Goal: Information Seeking & Learning: Learn about a topic

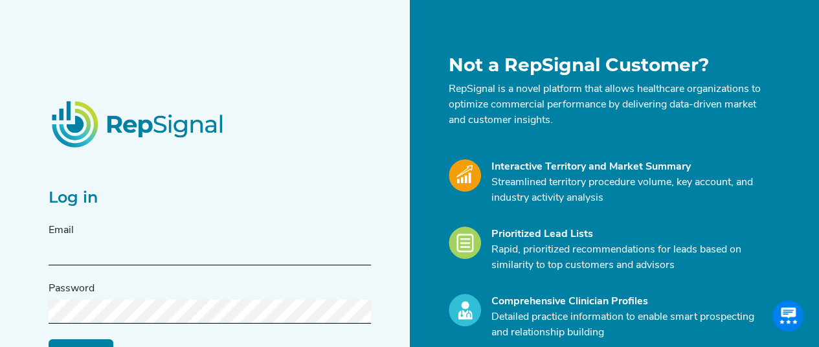
click at [115, 244] on input "text" at bounding box center [210, 254] width 322 height 24
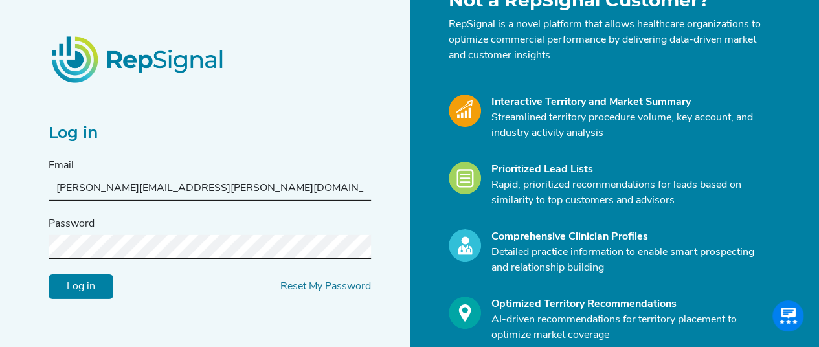
click at [97, 280] on input "Log in" at bounding box center [81, 287] width 65 height 25
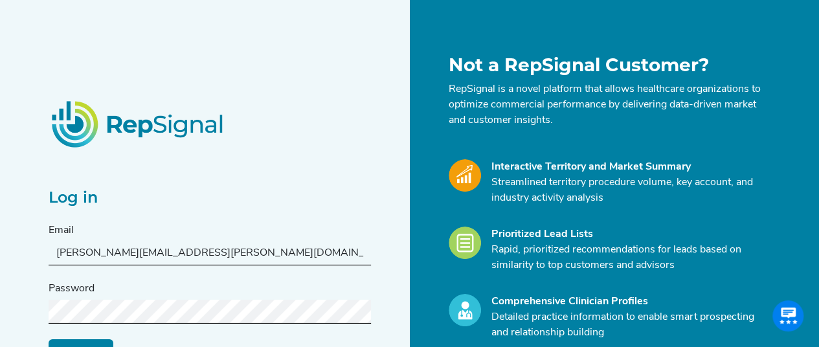
scroll to position [65, 0]
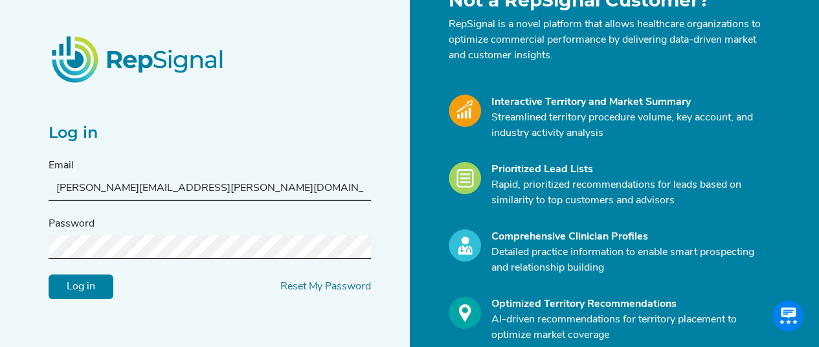
click at [168, 299] on div "Log in Email [PERSON_NAME][EMAIL_ADDRESS][PERSON_NAME][DOMAIN_NAME] Password Lo…" at bounding box center [225, 192] width 369 height 405
click at [103, 293] on input "Log in" at bounding box center [81, 287] width 65 height 25
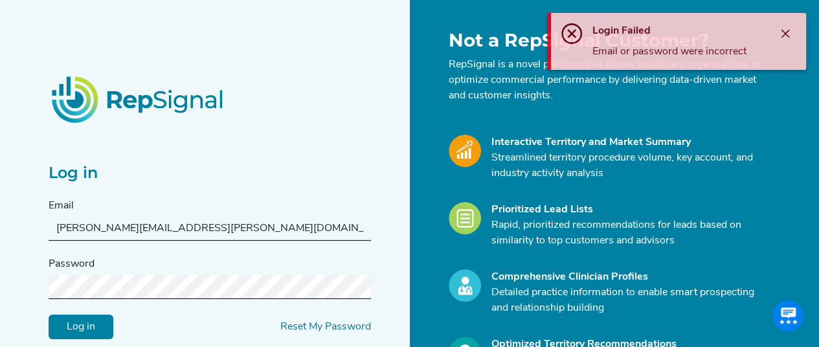
scroll to position [0, 0]
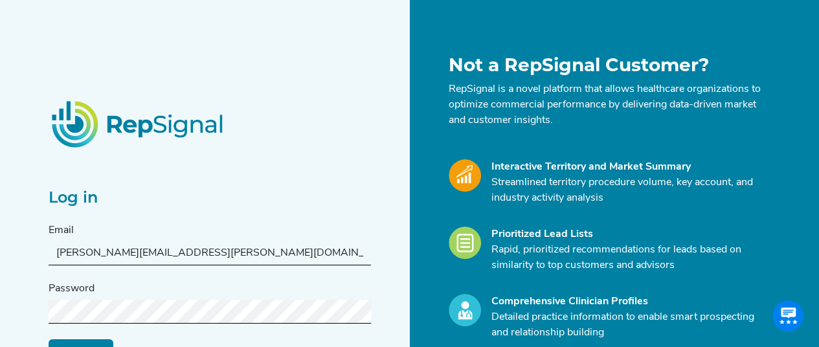
drag, startPoint x: 233, startPoint y: 257, endPoint x: 0, endPoint y: 249, distance: 233.3
click at [0, 249] on div "Log in Email [PERSON_NAME][EMAIL_ADDRESS][PERSON_NAME][DOMAIN_NAME] Password Lo…" at bounding box center [409, 258] width 819 height 516
paste input "[PERSON_NAME].[PERSON_NAME]"
type input "[PERSON_NAME][EMAIL_ADDRESS][PERSON_NAME][DOMAIN_NAME]"
click at [63, 336] on form "Email [PERSON_NAME][EMAIL_ADDRESS][PERSON_NAME][DOMAIN_NAME] Password Log in Re…" at bounding box center [210, 293] width 322 height 141
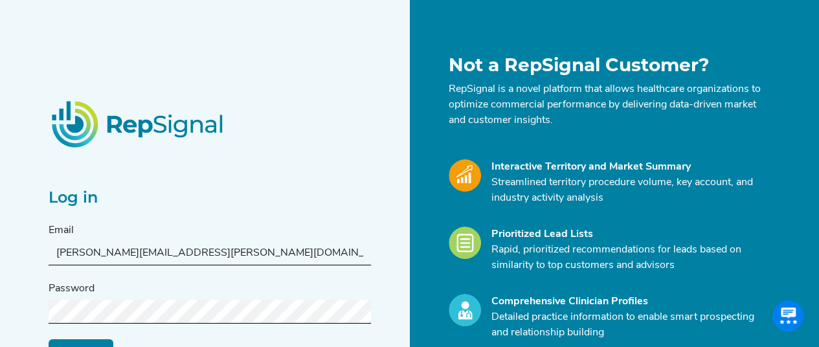
click at [63, 340] on input "Log in" at bounding box center [81, 351] width 65 height 25
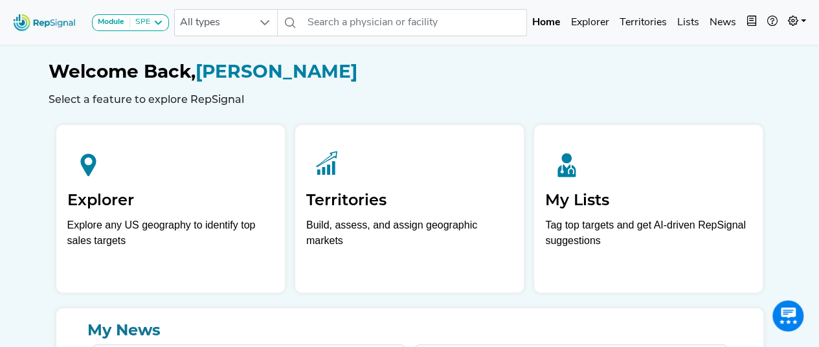
click at [427, 66] on h1 "Welcome Back, [PERSON_NAME]" at bounding box center [410, 72] width 723 height 22
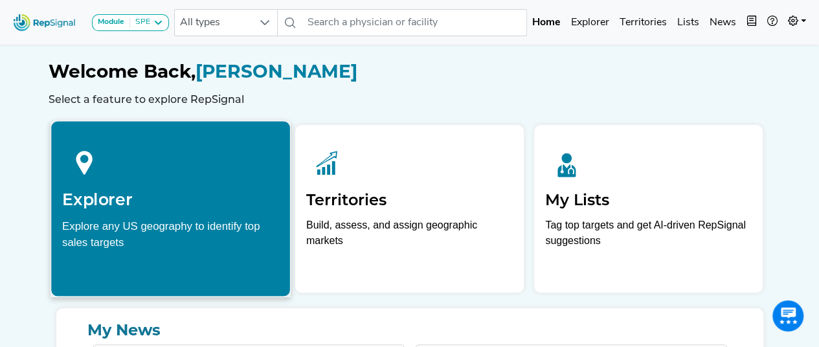
click at [145, 220] on div "Explore any US geography to identify top sales targets" at bounding box center [170, 234] width 217 height 32
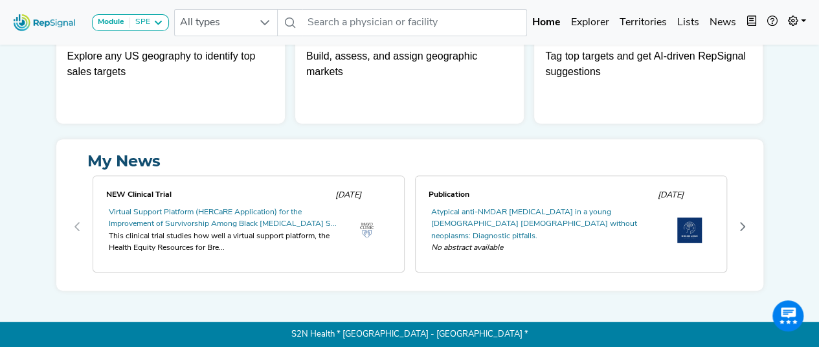
scroll to position [124, 0]
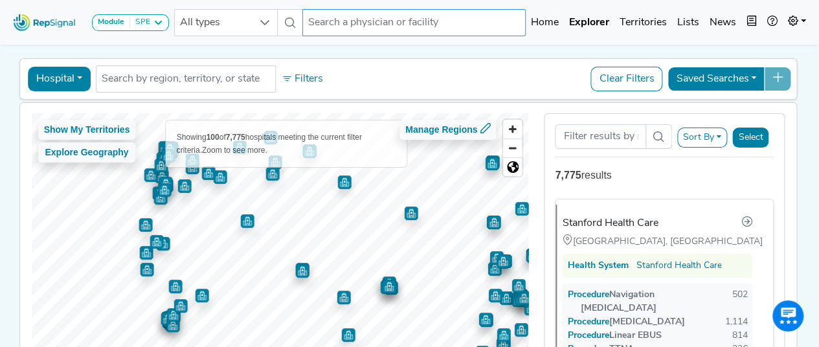
scroll to position [65, 0]
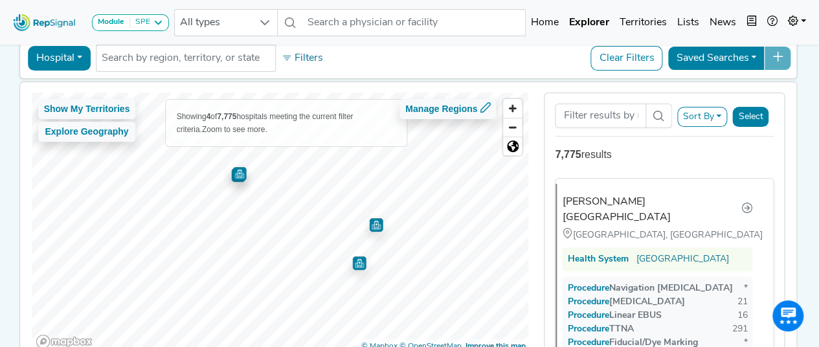
click at [352, 265] on img "Map marker" at bounding box center [359, 263] width 14 height 14
click at [354, 261] on img "Map marker" at bounding box center [359, 263] width 14 height 14
click at [353, 264] on img "Map marker" at bounding box center [359, 263] width 14 height 14
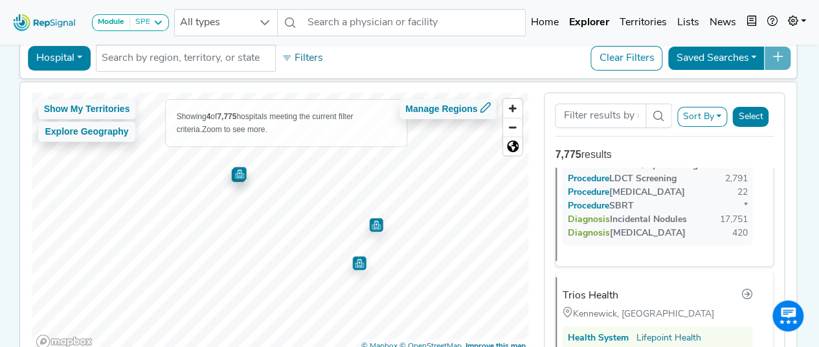
scroll to position [255, 0]
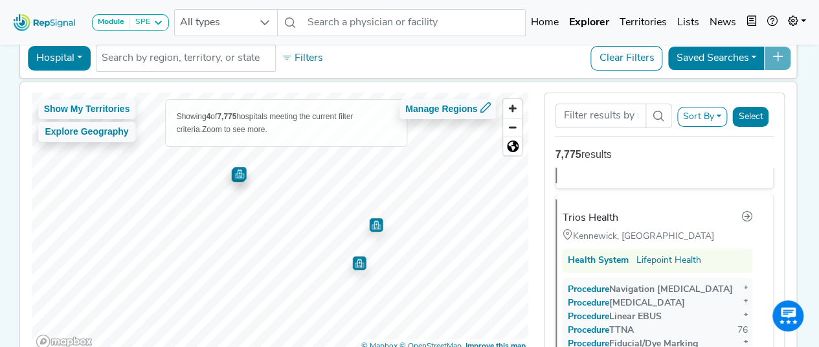
click at [372, 229] on img "Map marker" at bounding box center [376, 225] width 14 height 14
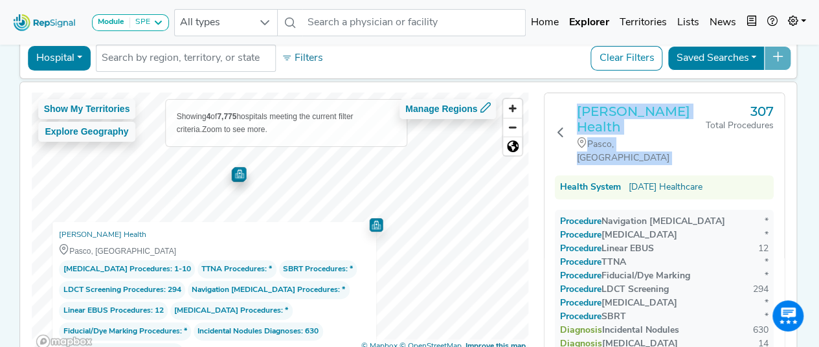
drag, startPoint x: 703, startPoint y: 106, endPoint x: 580, endPoint y: 113, distance: 123.9
click at [580, 113] on div "[PERSON_NAME] Health Pasco, [GEOGRAPHIC_DATA] 307 Total Procedures" at bounding box center [664, 135] width 219 height 62
copy div "[PERSON_NAME] Health Pasco, [GEOGRAPHIC_DATA]"
click at [651, 137] on div "Pasco, [GEOGRAPHIC_DATA]" at bounding box center [641, 151] width 129 height 28
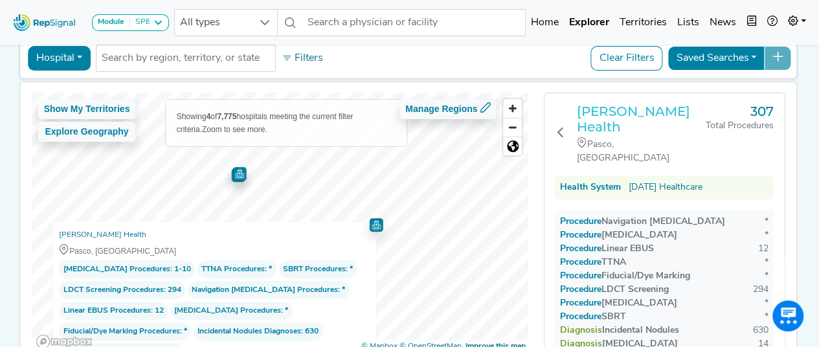
click at [694, 108] on h3 "[PERSON_NAME] Health" at bounding box center [641, 119] width 129 height 31
drag, startPoint x: 575, startPoint y: 103, endPoint x: 683, endPoint y: 112, distance: 107.9
click at [683, 112] on div "[PERSON_NAME] Health Pasco, [GEOGRAPHIC_DATA] 307 Total Procedures" at bounding box center [664, 135] width 219 height 62
copy h3 "[PERSON_NAME] Health"
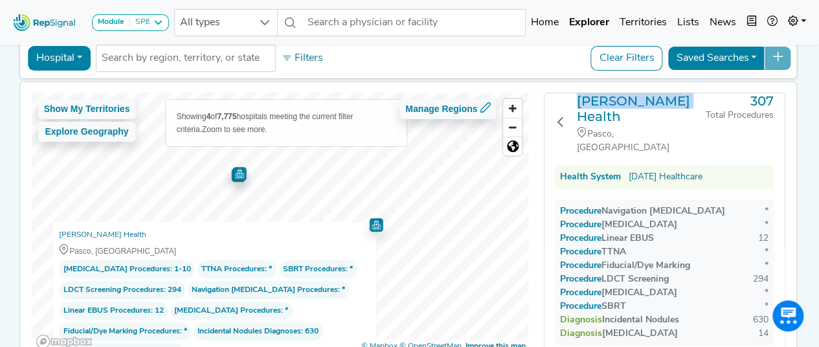
scroll to position [0, 0]
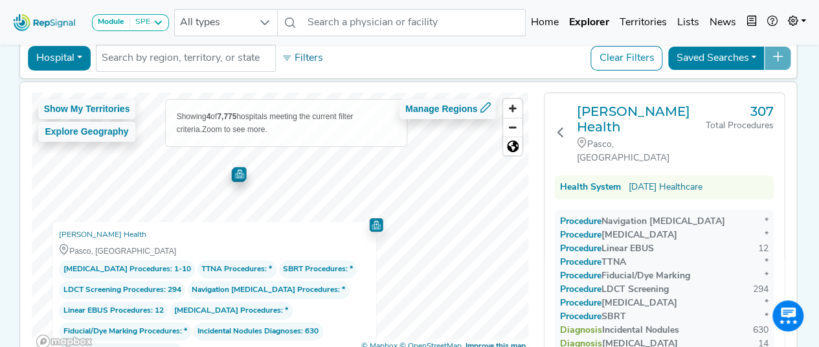
click at [694, 283] on div "Procedure Fiducial/Dye Marking *" at bounding box center [664, 290] width 209 height 14
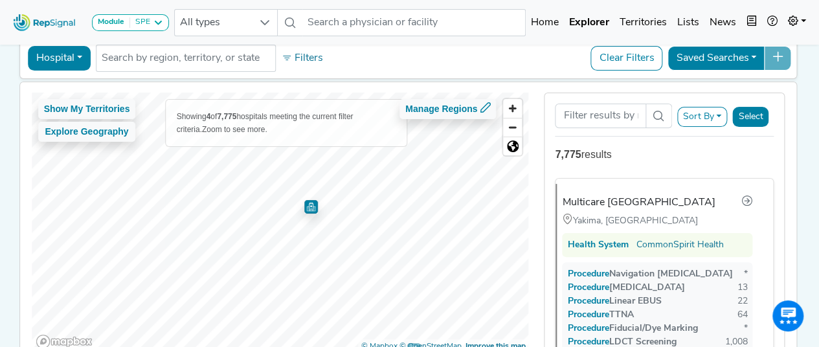
click at [304, 207] on img "Map marker" at bounding box center [311, 207] width 14 height 14
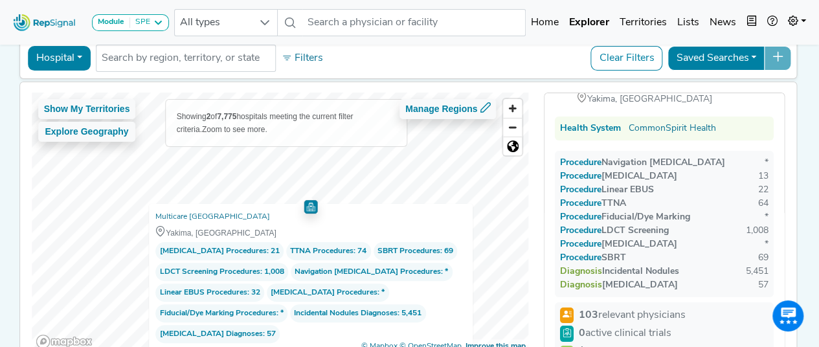
scroll to position [65, 0]
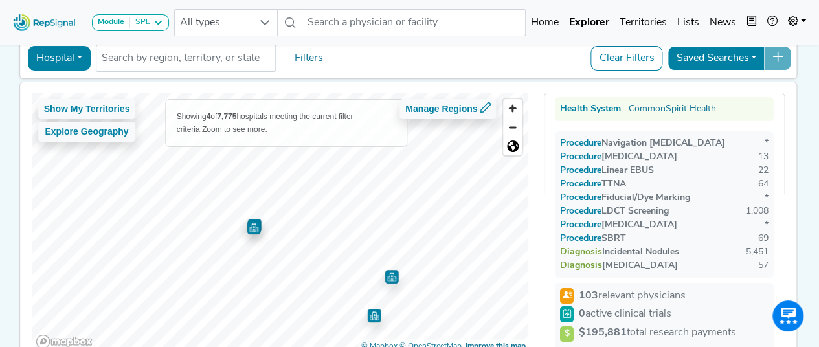
click at [251, 227] on img "Map marker" at bounding box center [254, 228] width 14 height 14
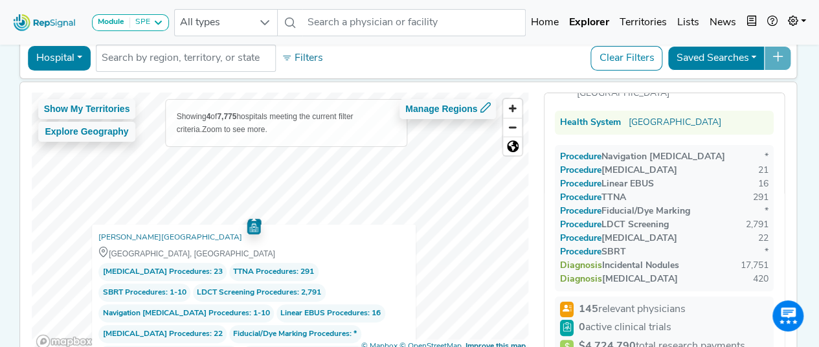
scroll to position [0, 0]
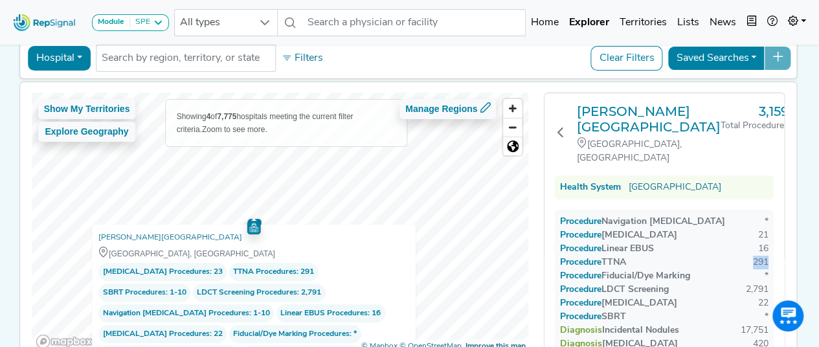
drag, startPoint x: 766, startPoint y: 245, endPoint x: 745, endPoint y: 247, distance: 20.8
click at [745, 247] on div "Procedure Navigation [MEDICAL_DATA] * Procedure [MEDICAL_DATA] 21 Procedure Lin…" at bounding box center [664, 283] width 219 height 146
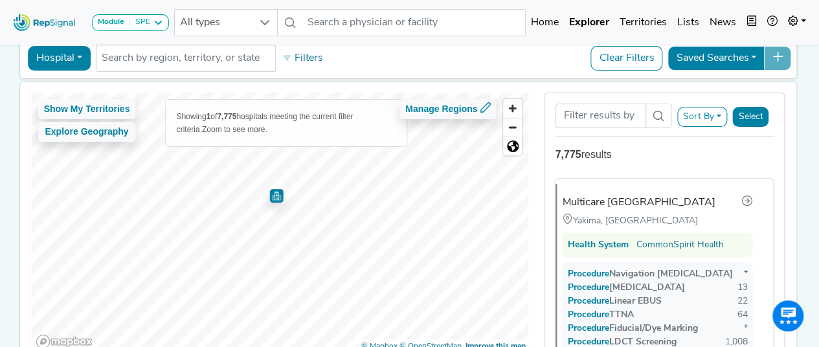
click at [275, 196] on img "Map marker" at bounding box center [276, 196] width 14 height 14
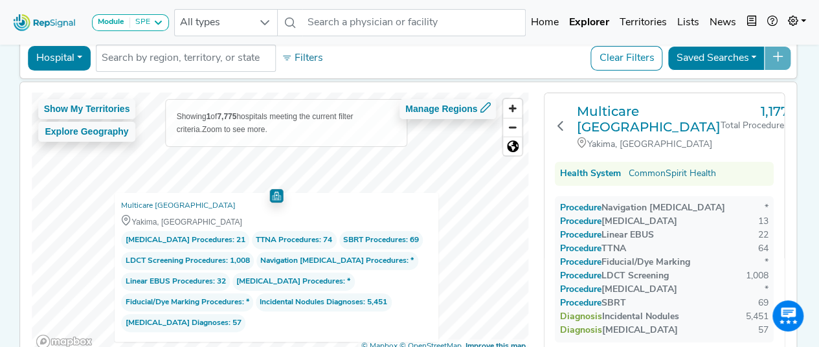
scroll to position [65, 0]
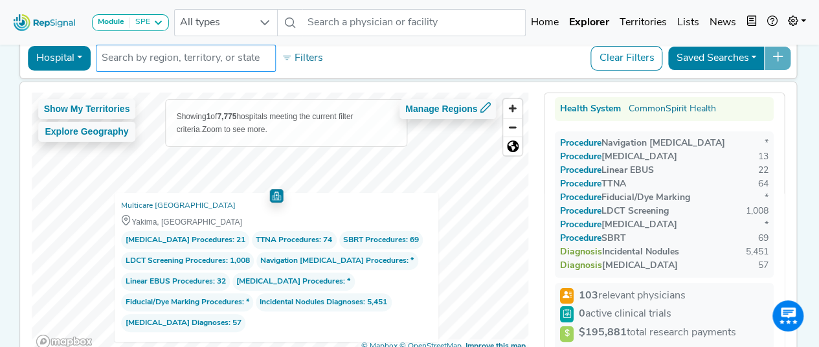
click at [197, 60] on input "text" at bounding box center [186, 59] width 168 height 16
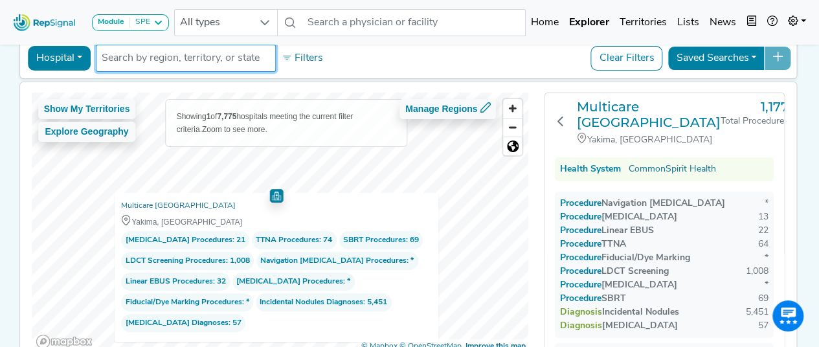
scroll to position [0, 0]
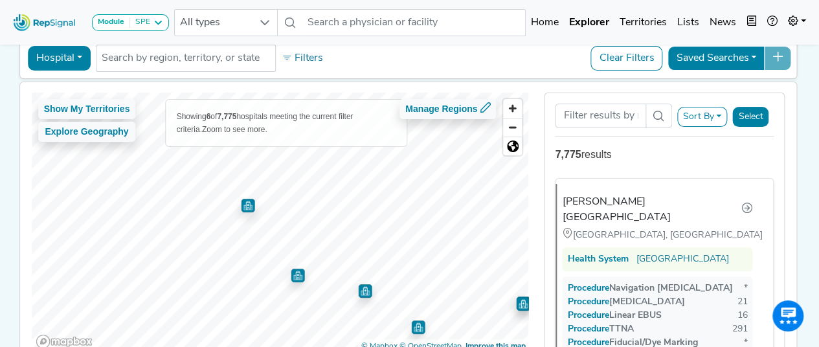
click at [246, 209] on img "Map marker" at bounding box center [247, 202] width 19 height 19
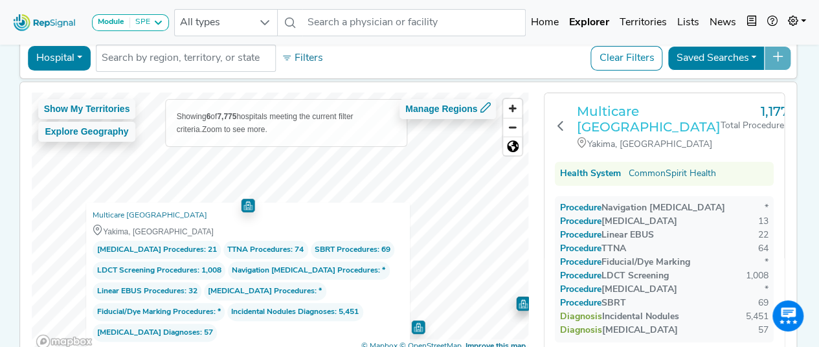
click at [644, 112] on h3 "Multicare [GEOGRAPHIC_DATA]" at bounding box center [649, 119] width 144 height 31
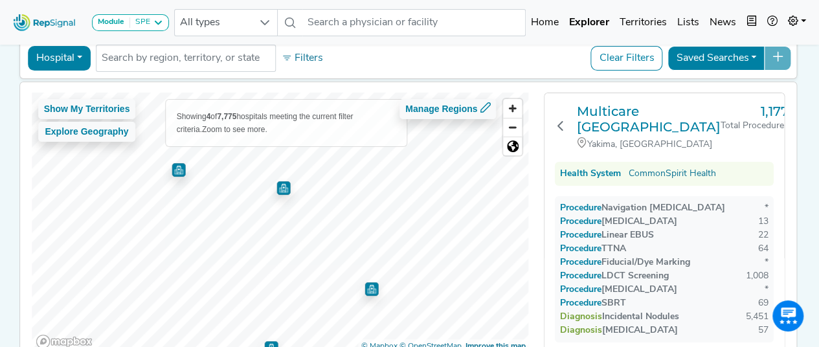
click at [284, 187] on img "Map marker" at bounding box center [284, 188] width 14 height 14
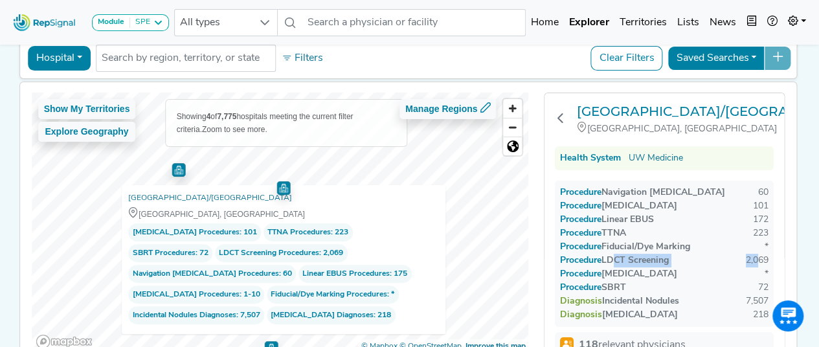
drag, startPoint x: 615, startPoint y: 288, endPoint x: 755, endPoint y: 286, distance: 140.5
click at [755, 281] on div "Procedure LDCT Screening 2,069" at bounding box center [664, 274] width 209 height 14
click at [694, 281] on div "Procedure LDCT Screening 2,069" at bounding box center [664, 274] width 209 height 14
drag, startPoint x: 769, startPoint y: 260, endPoint x: 744, endPoint y: 260, distance: 25.3
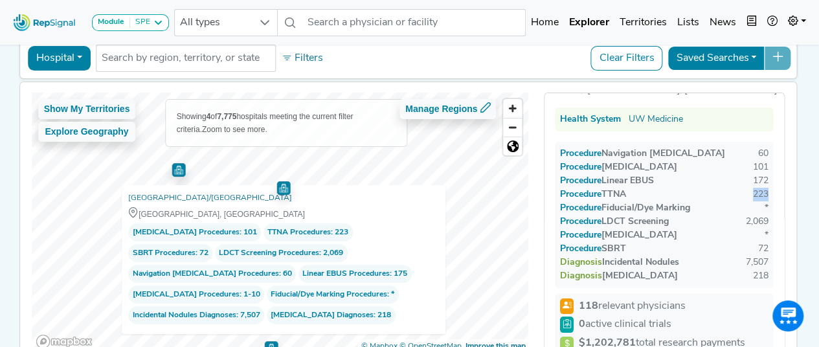
scroll to position [65, 0]
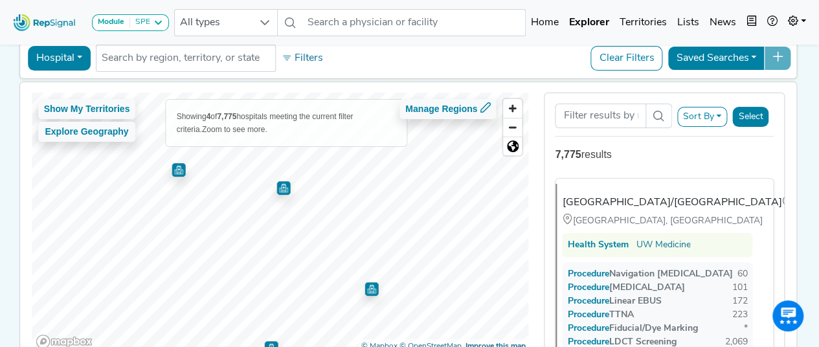
click at [176, 173] on img "Map marker" at bounding box center [179, 170] width 14 height 14
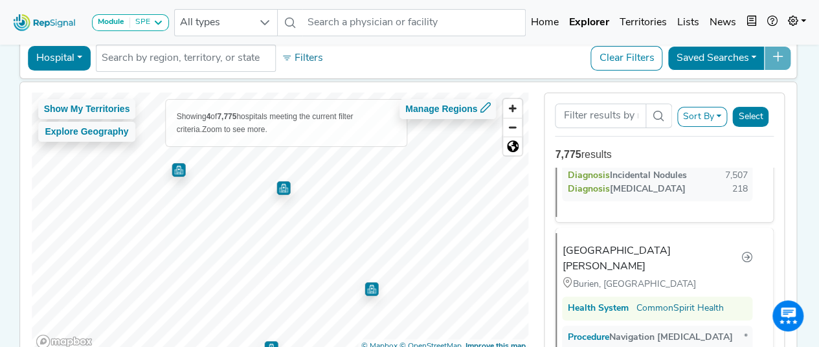
scroll to position [255, 0]
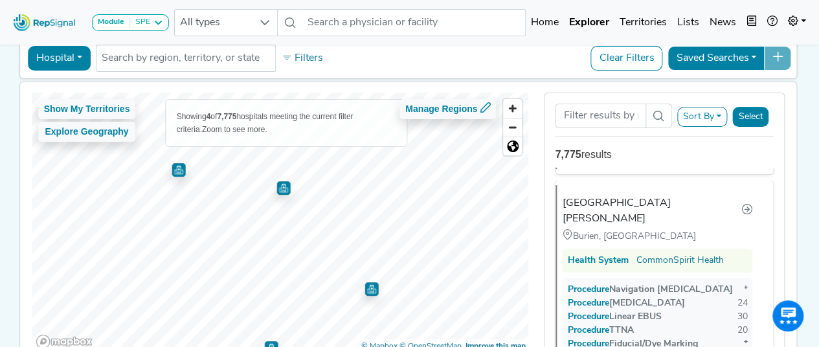
click at [276, 188] on img "Map marker" at bounding box center [284, 187] width 16 height 16
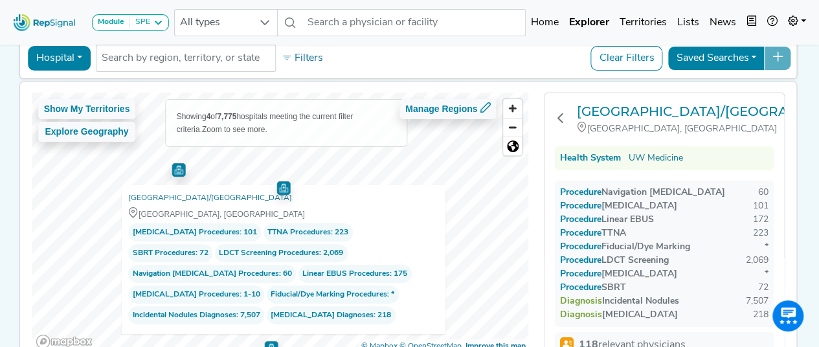
click at [174, 171] on img "Map marker" at bounding box center [179, 170] width 14 height 14
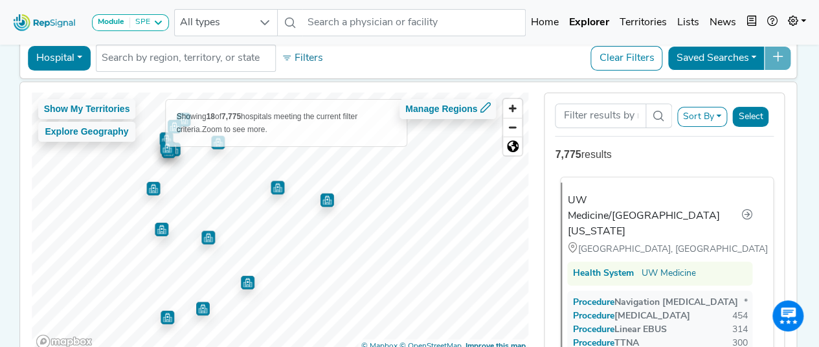
scroll to position [0, 0]
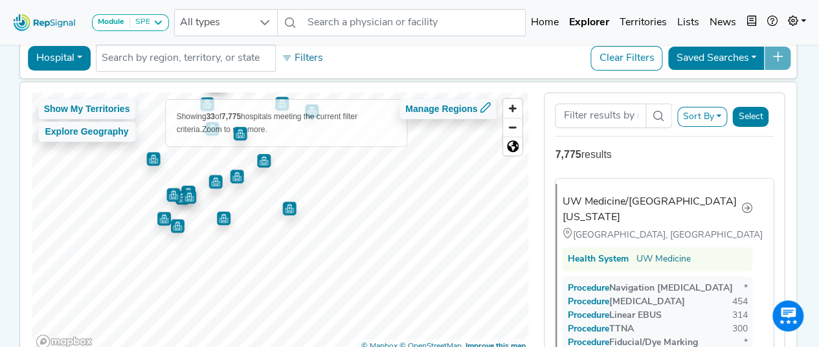
click at [398, 139] on div "Show My Territories Explore Geography Showing 33 of 7,775 hospitals meeting the…" at bounding box center [280, 223] width 497 height 260
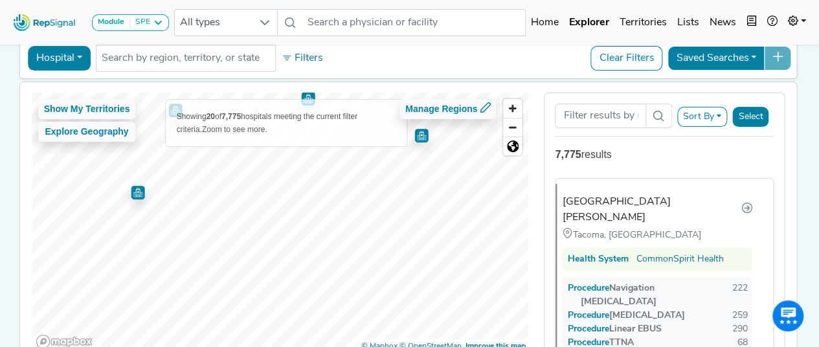
click at [328, 141] on div "Show My Territories Explore Geography Showing 20 of 7,775 hospitals meeting the…" at bounding box center [280, 223] width 497 height 260
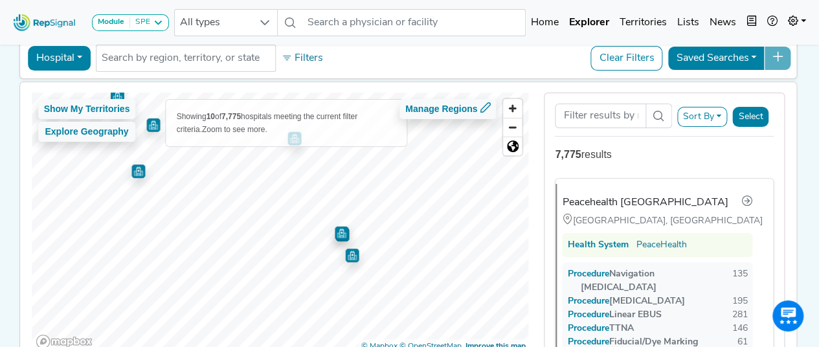
click at [202, 111] on div "Show My Territories Explore Geography Showing 10 of 7,775 hospitals meeting the…" at bounding box center [280, 223] width 497 height 260
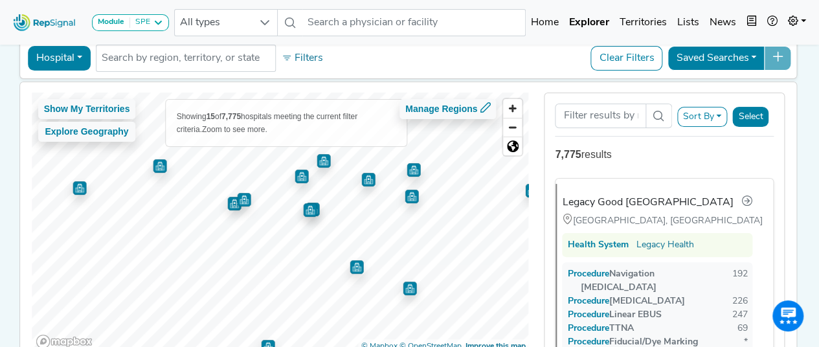
click at [366, 183] on img "Map marker" at bounding box center [368, 180] width 14 height 14
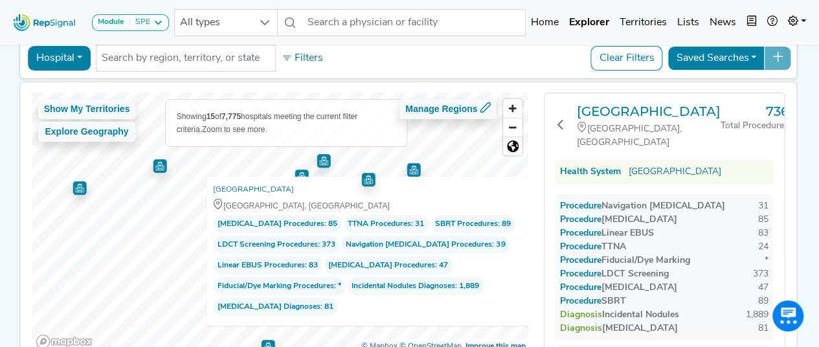
click at [321, 161] on img "Map marker" at bounding box center [324, 161] width 14 height 14
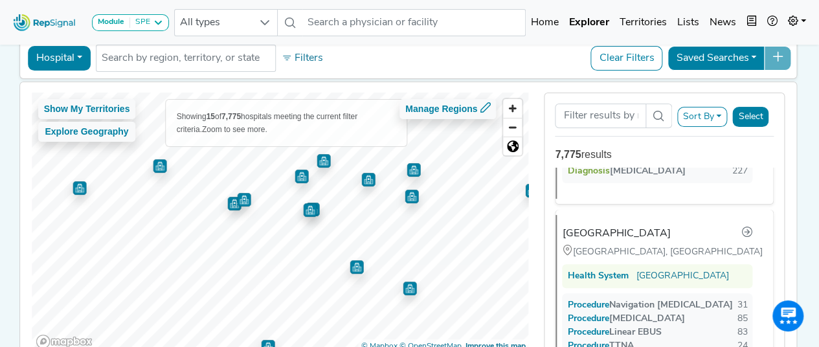
click at [299, 181] on img "Map marker" at bounding box center [302, 177] width 14 height 14
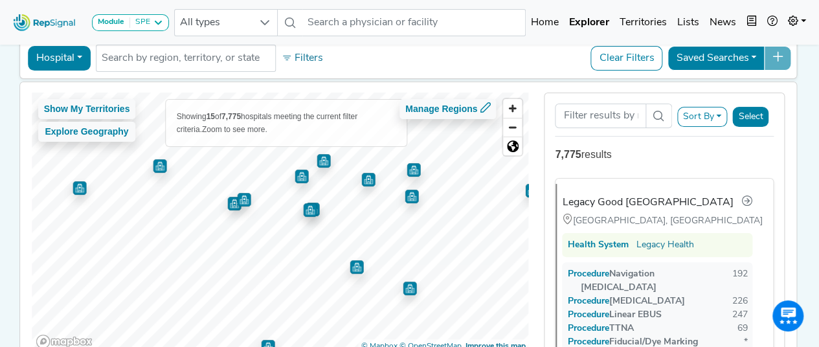
click at [405, 198] on img "Map marker" at bounding box center [412, 197] width 14 height 14
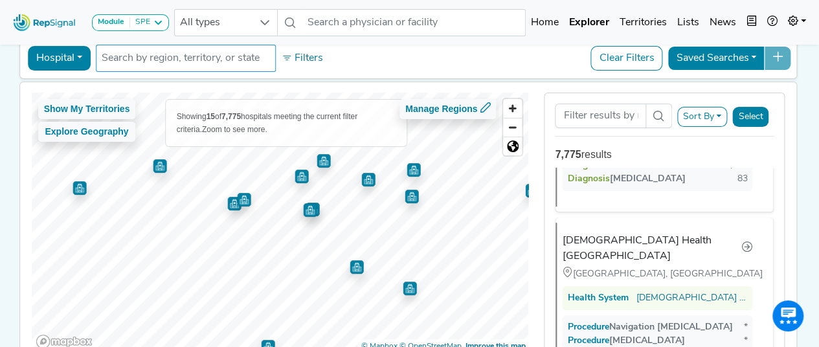
scroll to position [1278, 0]
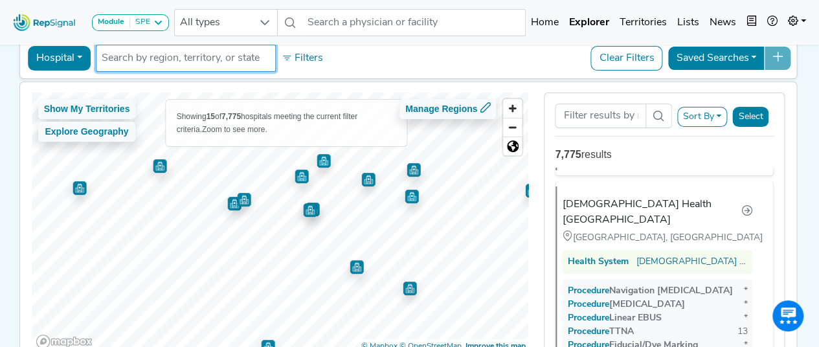
click at [153, 58] on input "text" at bounding box center [186, 59] width 168 height 16
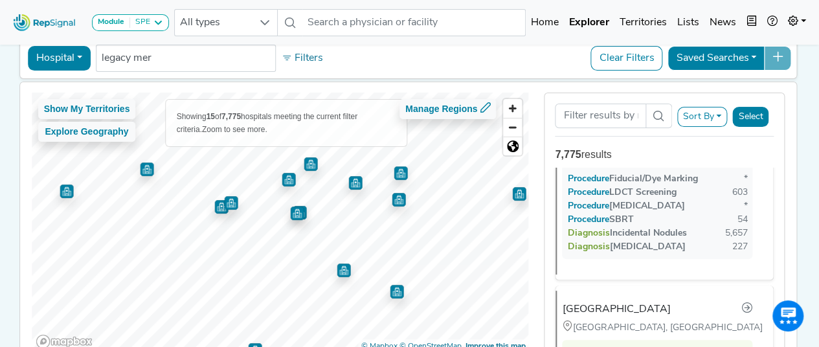
click at [216, 207] on img "Map marker" at bounding box center [221, 207] width 14 height 14
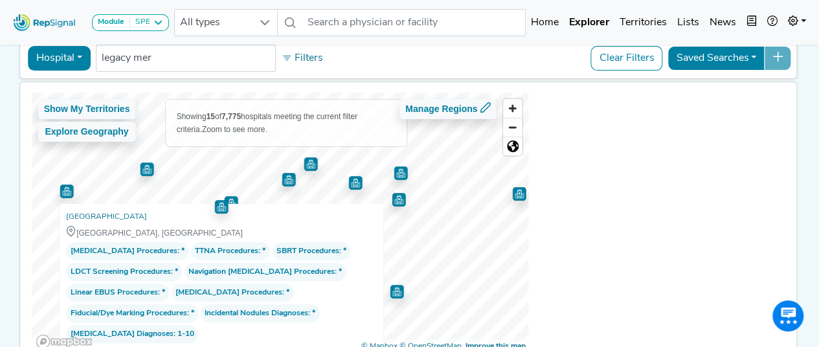
scroll to position [1, 0]
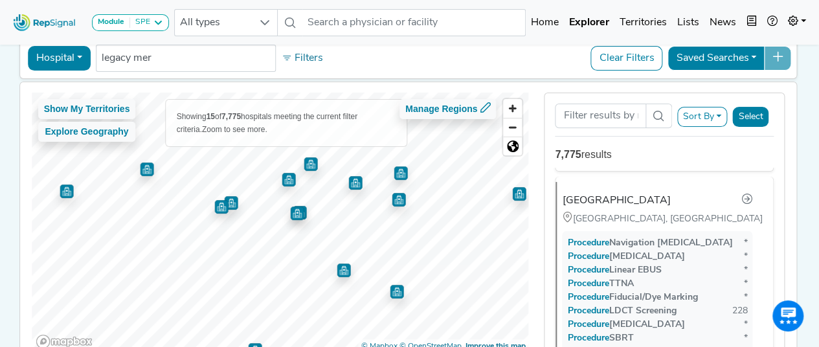
click at [141, 167] on img "Map marker" at bounding box center [147, 170] width 14 height 14
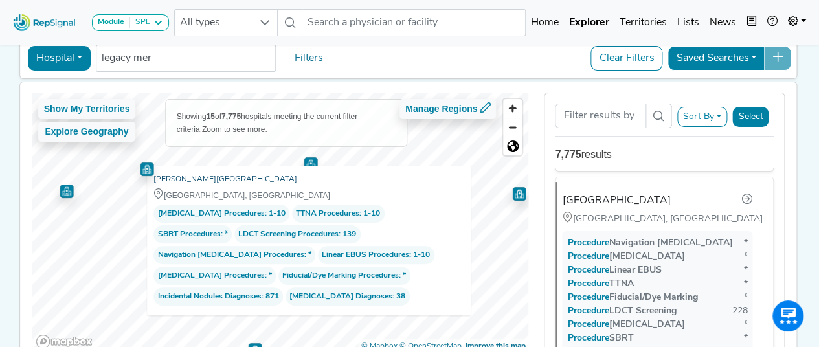
scroll to position [3578, 0]
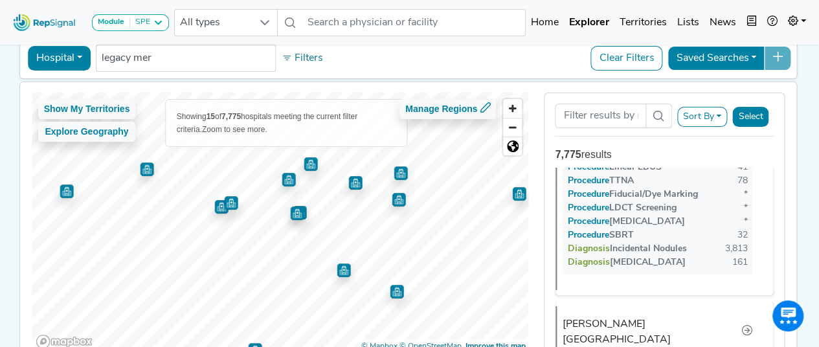
click at [229, 203] on img "Map marker" at bounding box center [231, 203] width 14 height 14
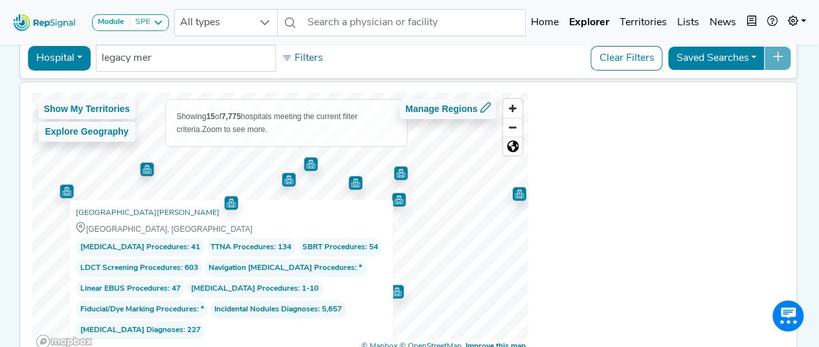
scroll to position [2812, 0]
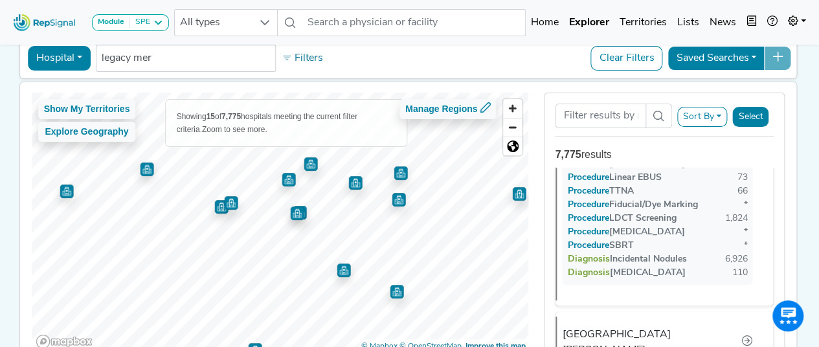
click at [345, 271] on img "Map marker" at bounding box center [344, 271] width 14 height 14
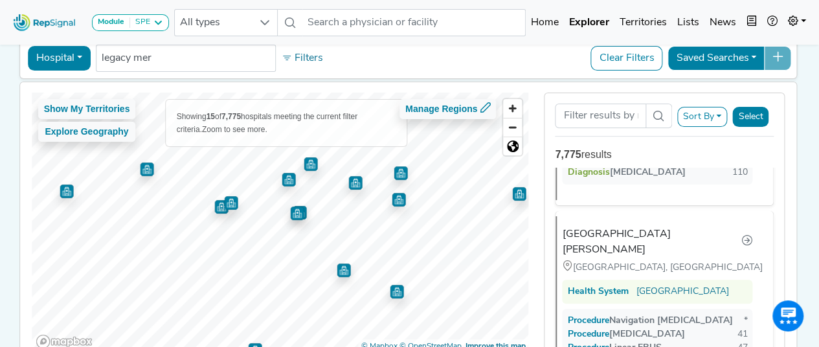
scroll to position [511, 0]
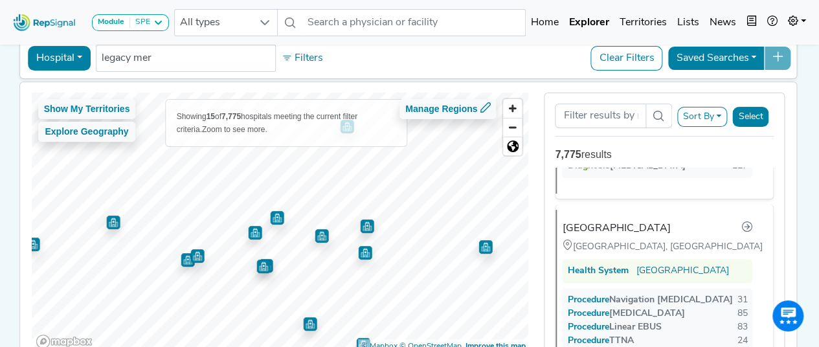
click at [482, 248] on img "Map marker" at bounding box center [486, 247] width 14 height 14
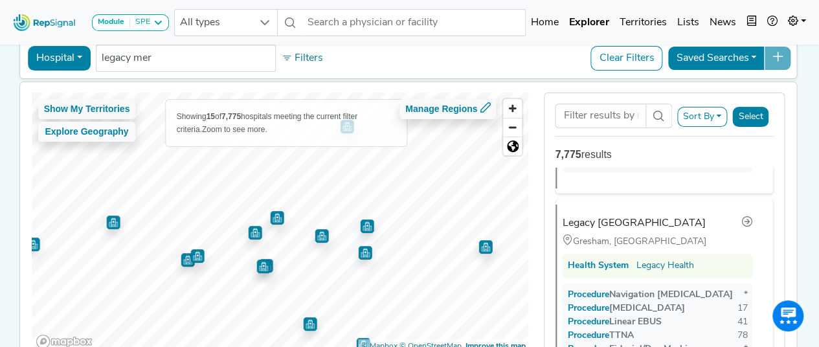
scroll to position [2566, 0]
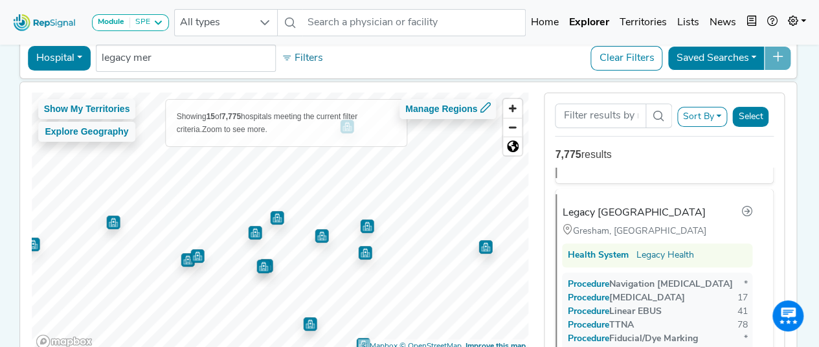
click at [363, 224] on img "Map marker" at bounding box center [367, 227] width 14 height 14
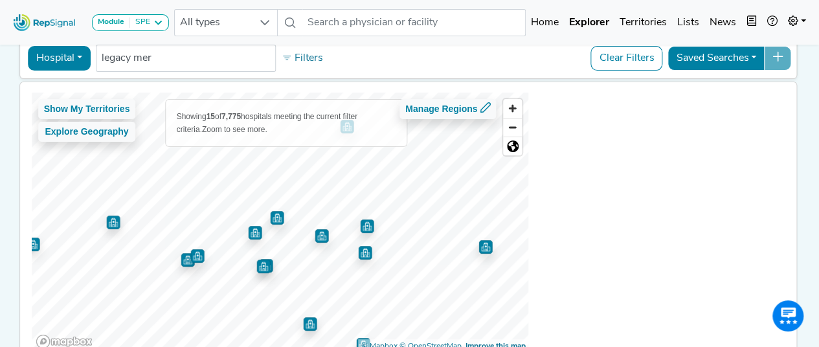
click at [360, 255] on img "Map marker" at bounding box center [365, 253] width 14 height 14
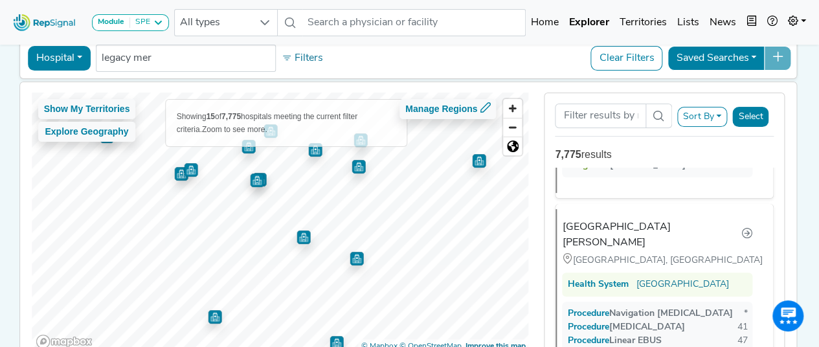
scroll to position [69, 0]
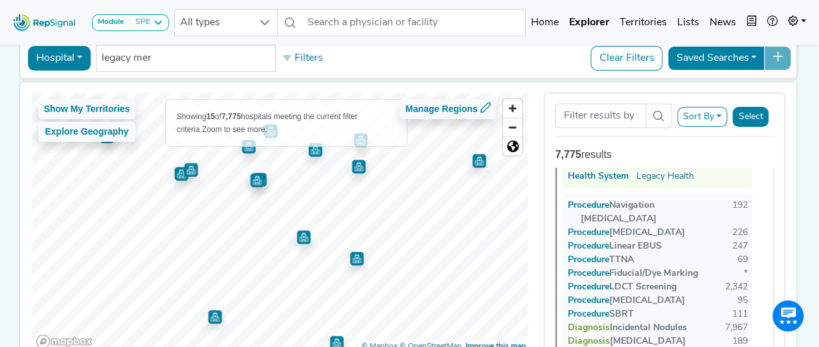
click at [350, 260] on img "Map marker" at bounding box center [357, 259] width 14 height 14
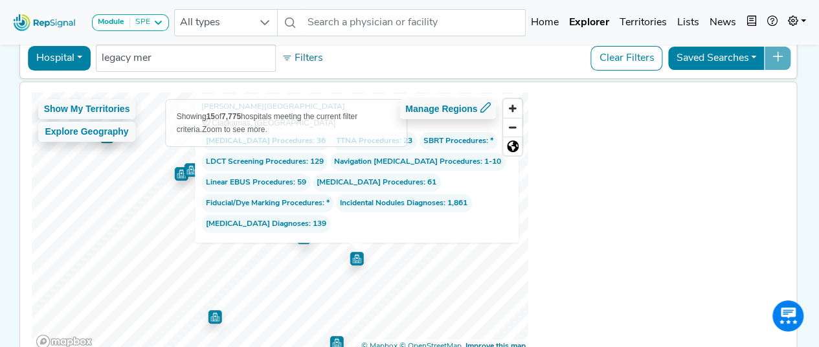
scroll to position [0, 0]
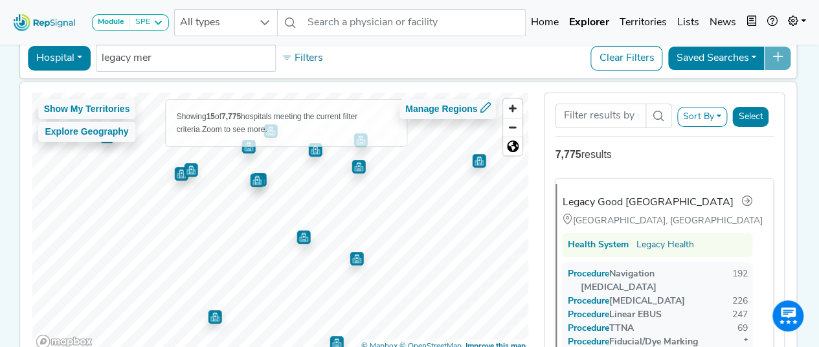
click at [209, 319] on img "Map marker" at bounding box center [215, 317] width 14 height 14
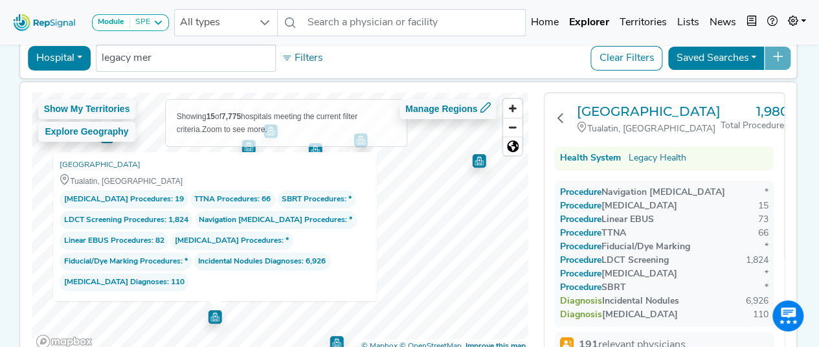
click at [209, 319] on img "Map marker" at bounding box center [215, 314] width 17 height 17
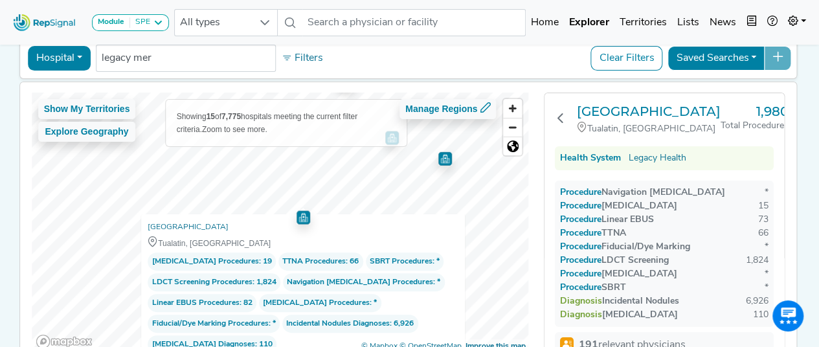
click at [350, 222] on div "Show My Territories Explore Geography Showing 15 of 7,775 hospitals meeting the…" at bounding box center [280, 223] width 497 height 260
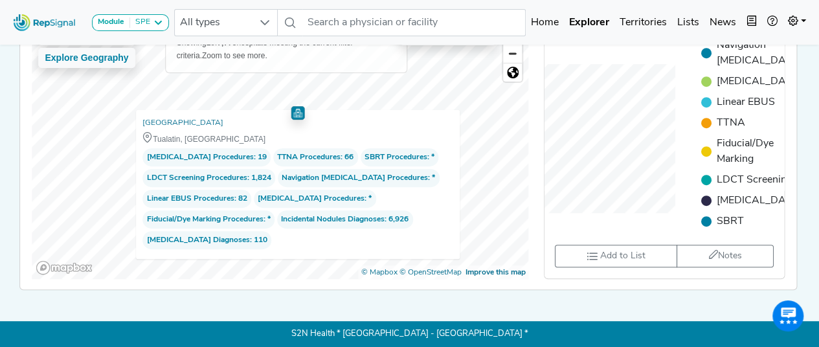
scroll to position [518, 0]
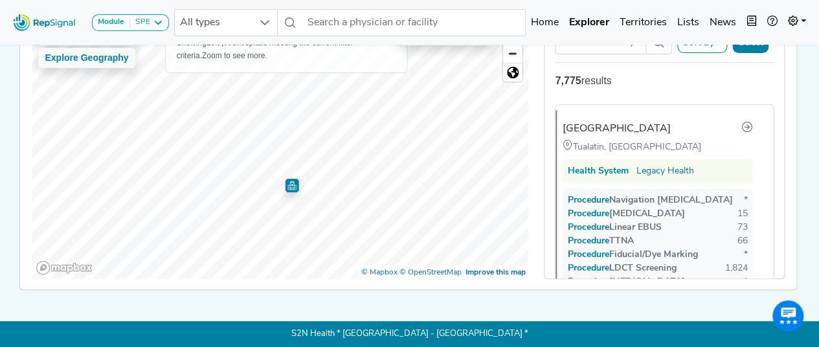
click at [288, 184] on img "Map marker" at bounding box center [292, 186] width 14 height 14
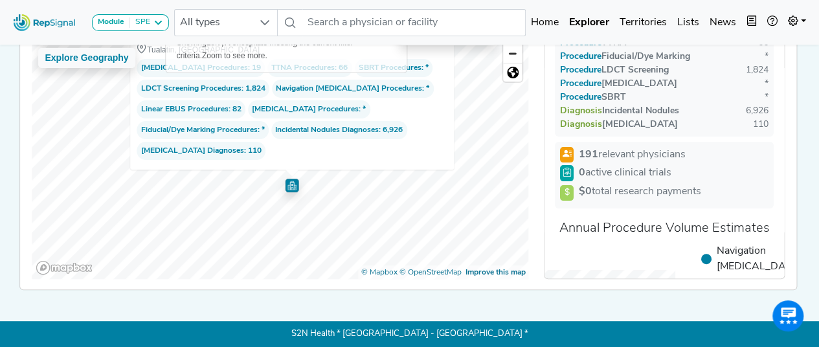
scroll to position [13, 0]
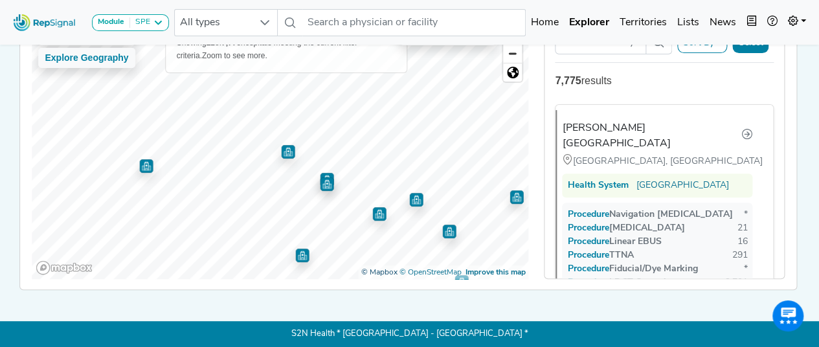
click at [389, 275] on div "Show My Territories Explore Geography Showing 22 of 7,775 hospitals meeting the…" at bounding box center [280, 149] width 497 height 260
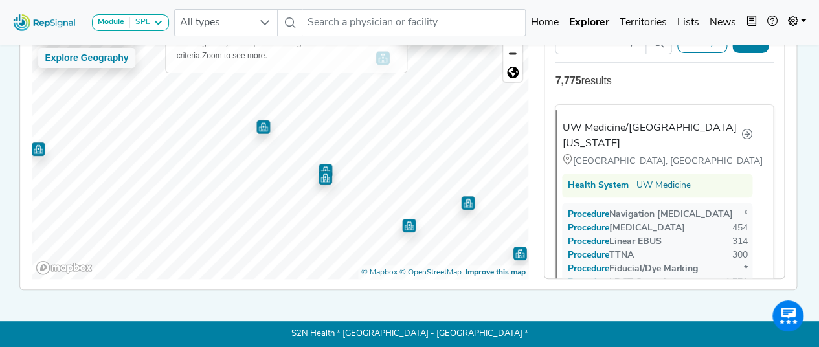
scroll to position [133, 0]
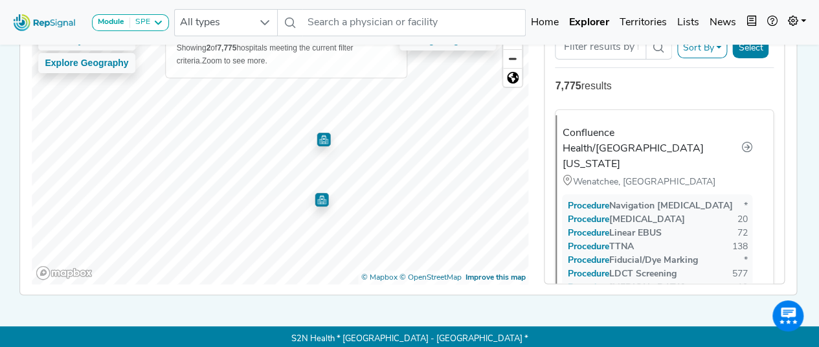
click at [321, 139] on img "Map marker" at bounding box center [324, 140] width 14 height 14
click at [320, 141] on img "Map marker" at bounding box center [324, 142] width 14 height 14
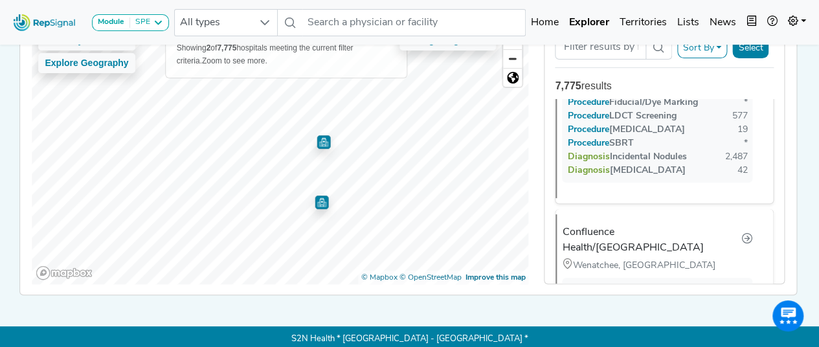
scroll to position [241, 0]
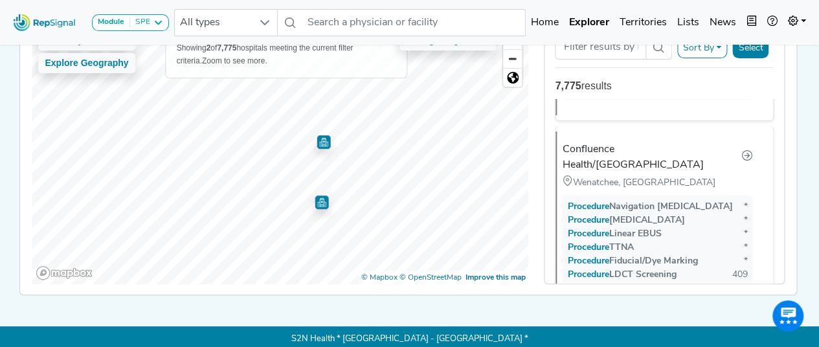
click at [318, 203] on img "Map marker" at bounding box center [322, 203] width 14 height 14
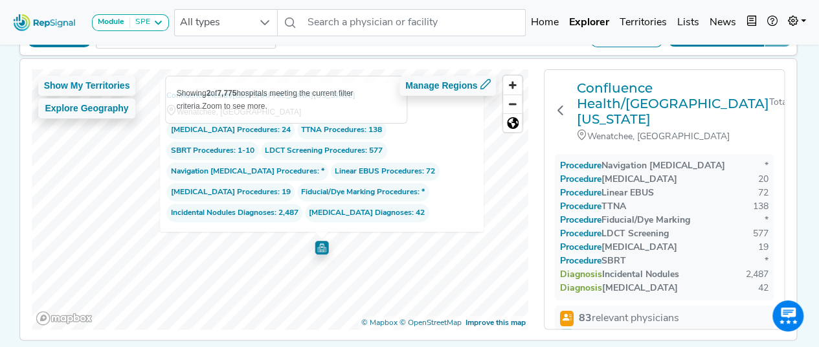
scroll to position [69, 0]
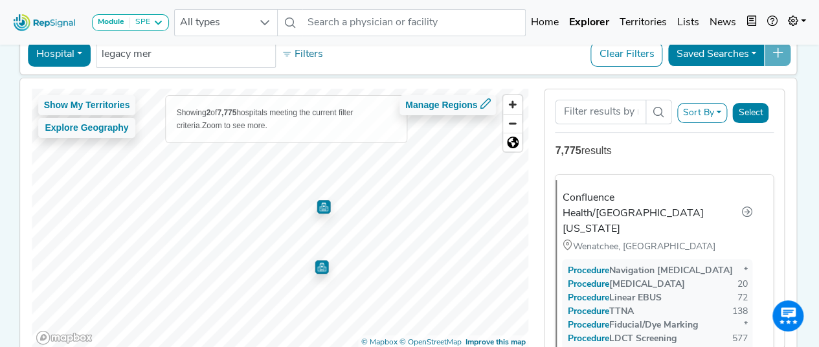
click at [319, 262] on img "Map marker" at bounding box center [321, 266] width 14 height 14
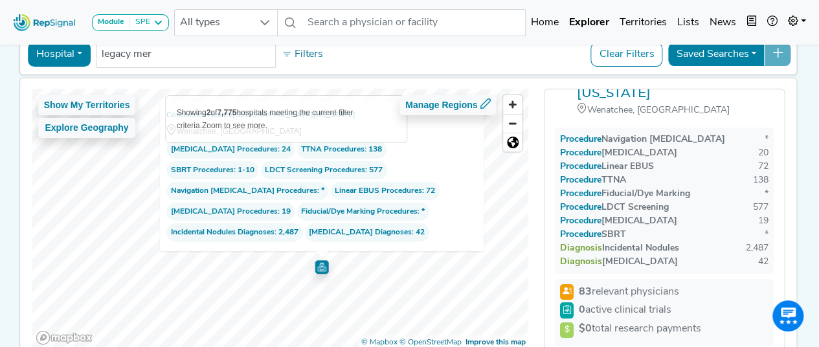
scroll to position [65, 0]
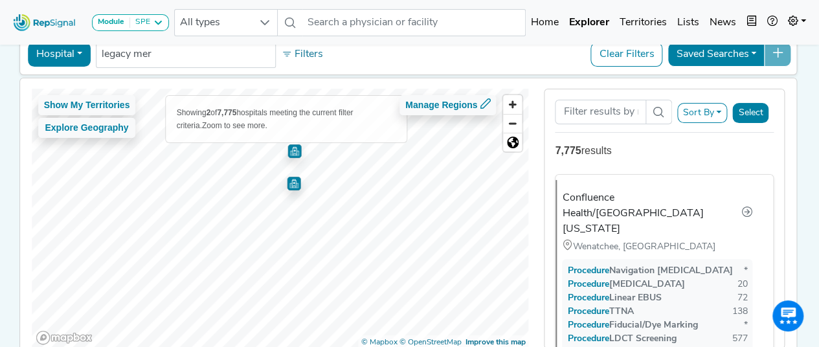
click at [293, 152] on img "Map marker" at bounding box center [294, 148] width 19 height 19
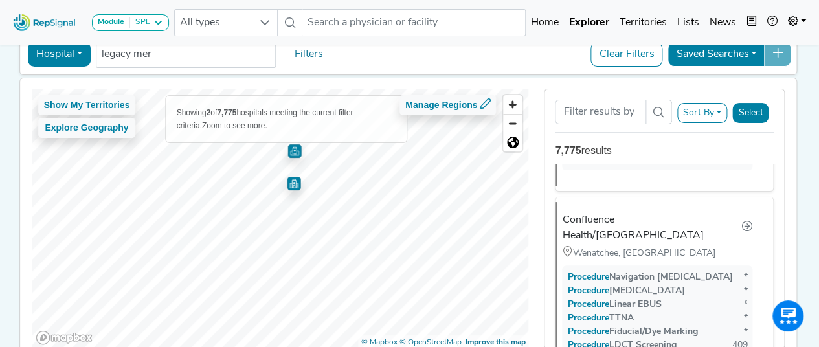
click at [293, 179] on img "Map marker" at bounding box center [293, 182] width 14 height 14
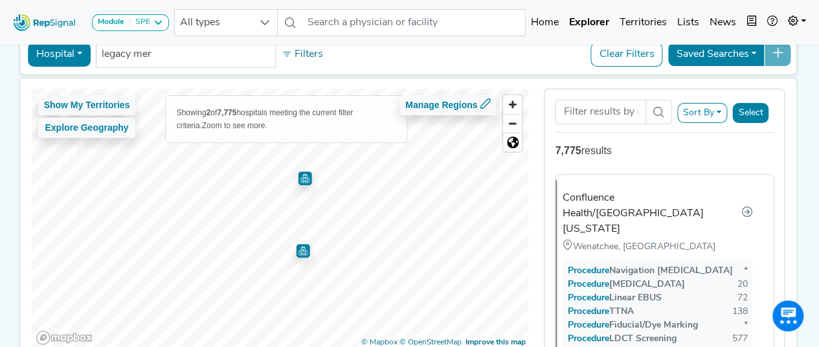
click at [304, 180] on img "Map marker" at bounding box center [304, 177] width 15 height 15
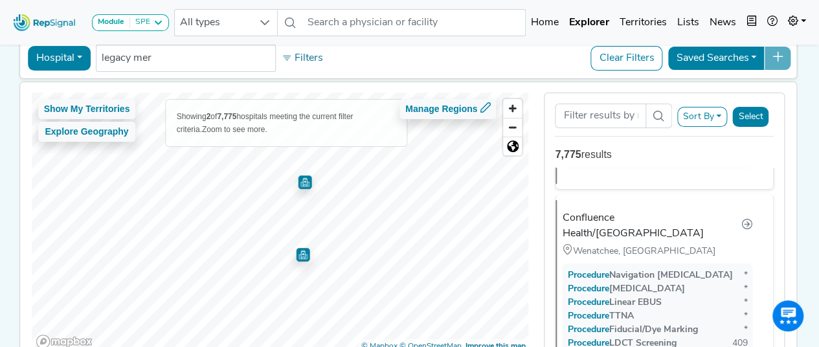
click at [303, 254] on img "Map marker" at bounding box center [303, 254] width 14 height 14
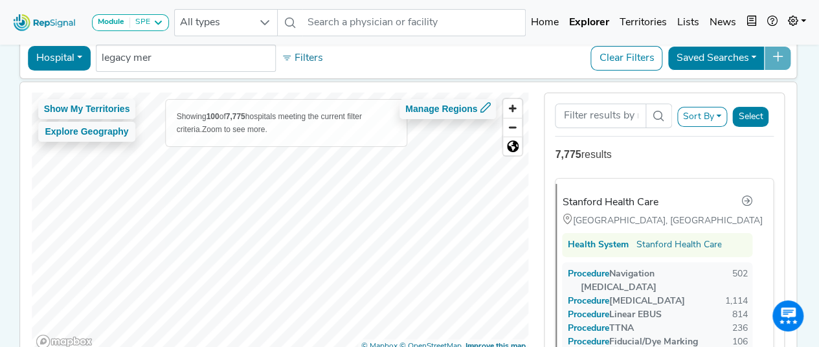
click at [433, 346] on html "Module SPE [MEDICAL_DATA] Disposable Bronchoscope SBRT SPE TTNA [MEDICAL_DATA] …" at bounding box center [409, 178] width 819 height 486
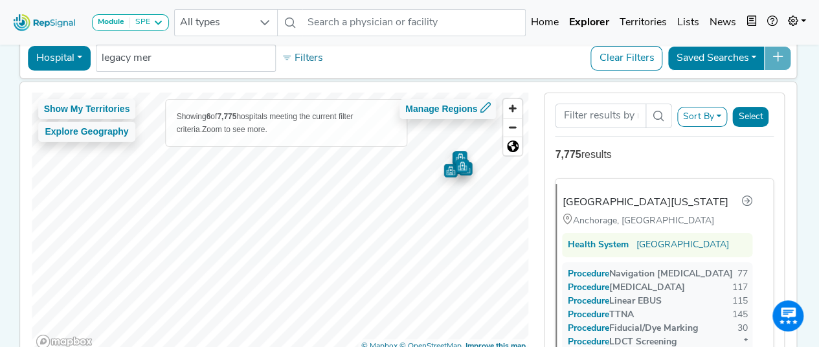
click at [350, 138] on div "Show My Territories Explore Geography Showing 6 of 7,775 hospitals meeting the …" at bounding box center [280, 223] width 497 height 260
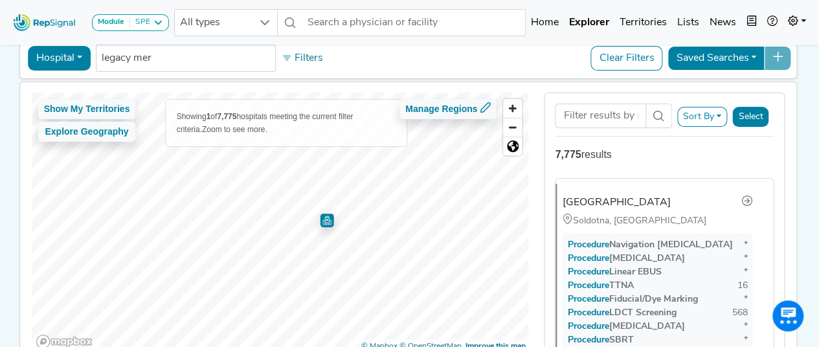
click at [322, 220] on img "Map marker" at bounding box center [327, 221] width 14 height 14
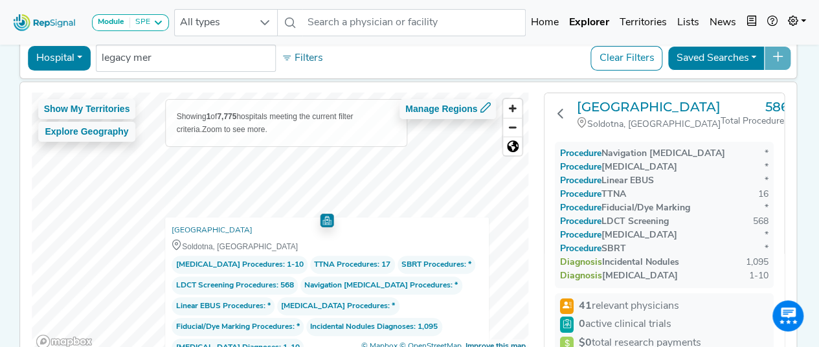
scroll to position [0, 0]
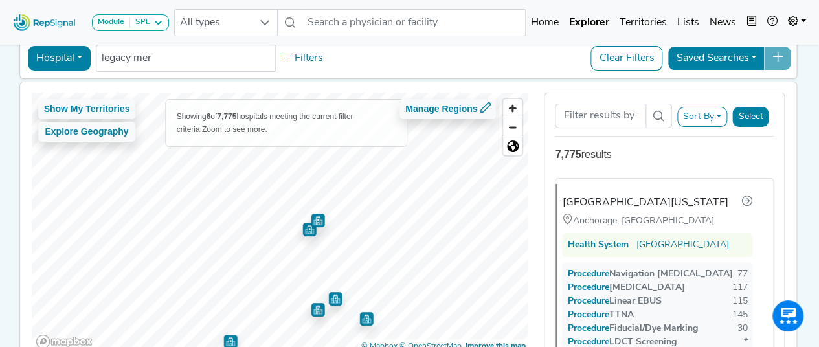
click at [302, 230] on img "Map marker" at bounding box center [309, 230] width 14 height 14
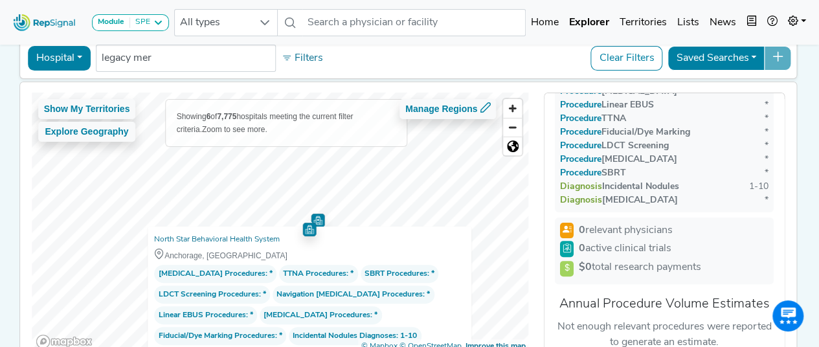
scroll to position [168, 0]
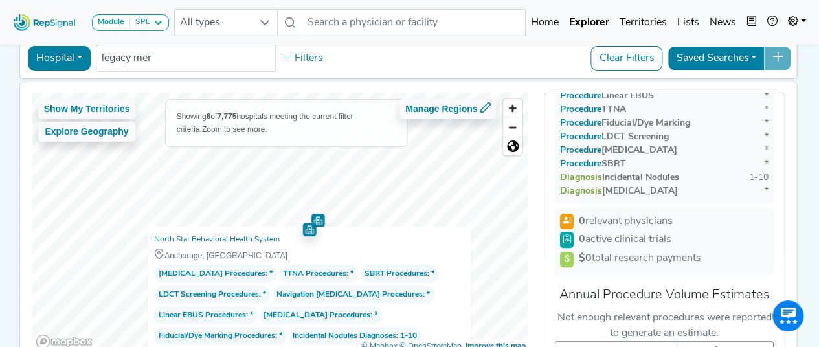
click at [313, 214] on img "Map marker" at bounding box center [318, 221] width 14 height 14
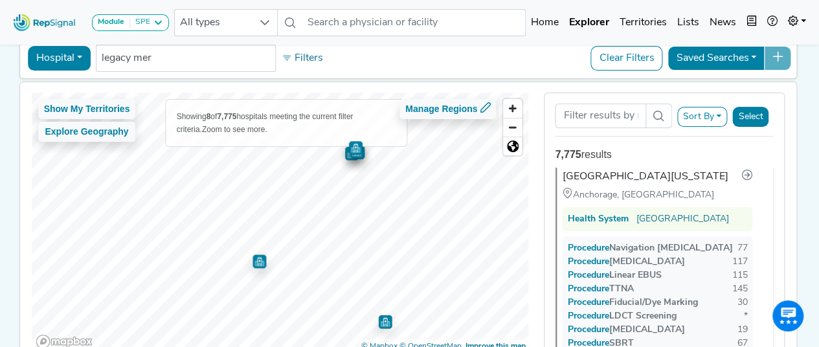
scroll to position [0, 0]
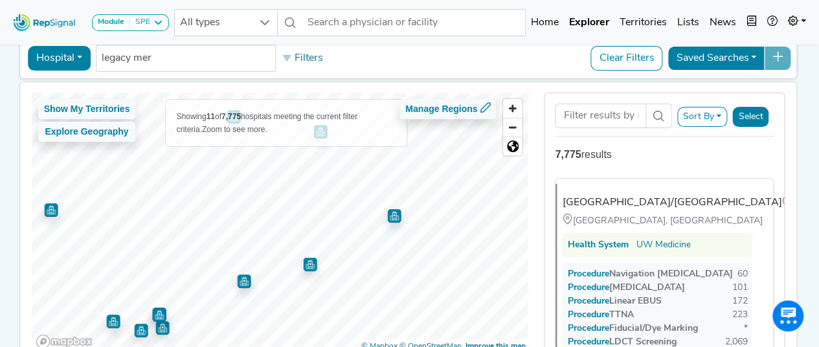
click at [305, 258] on img "Map marker" at bounding box center [310, 265] width 14 height 14
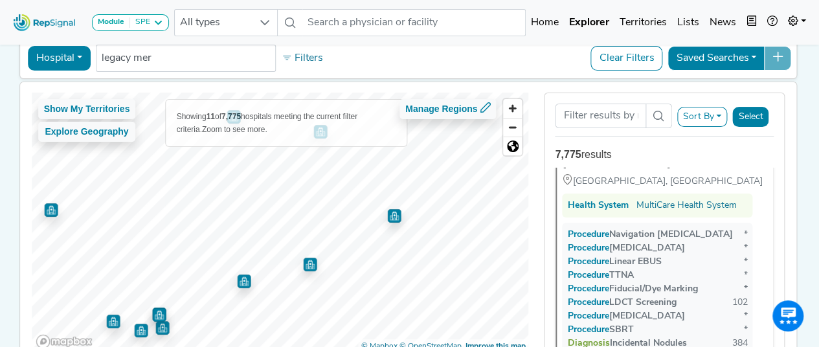
scroll to position [1873, 0]
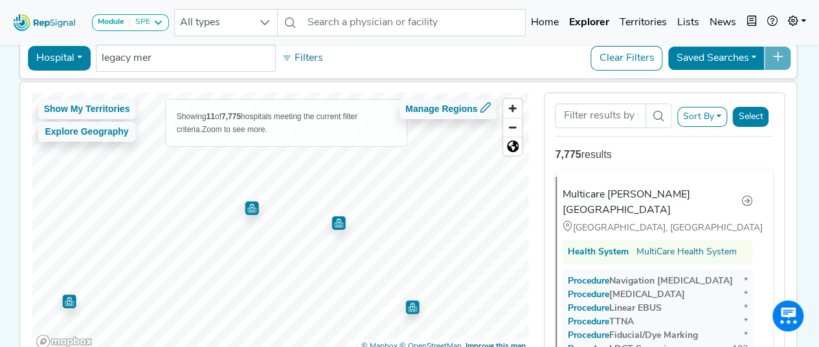
click at [334, 224] on img "Map marker" at bounding box center [339, 223] width 14 height 14
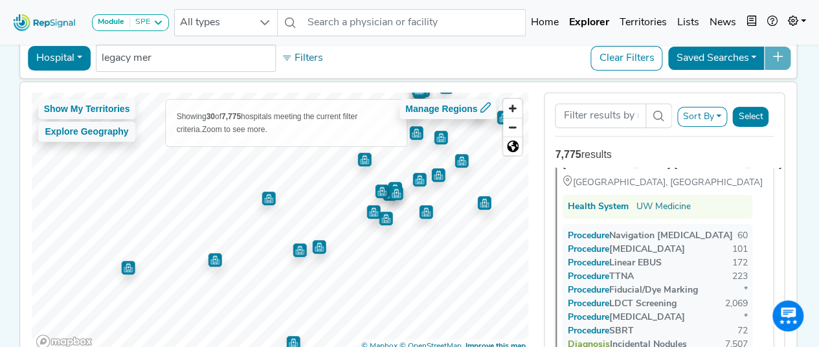
scroll to position [0, 0]
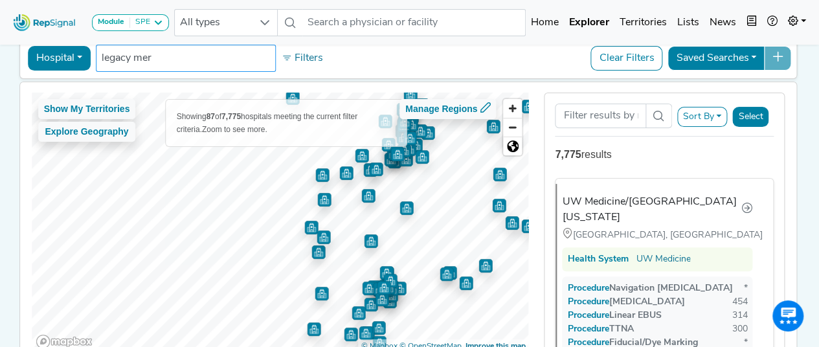
click at [209, 54] on input "legacy mer" at bounding box center [186, 59] width 168 height 16
drag, startPoint x: 218, startPoint y: 49, endPoint x: 525, endPoint y: 387, distance: 455.7
click at [525, 346] on html "Module SPE [MEDICAL_DATA] Disposable Bronchoscope SBRT SPE TTNA [MEDICAL_DATA] …" at bounding box center [409, 178] width 819 height 486
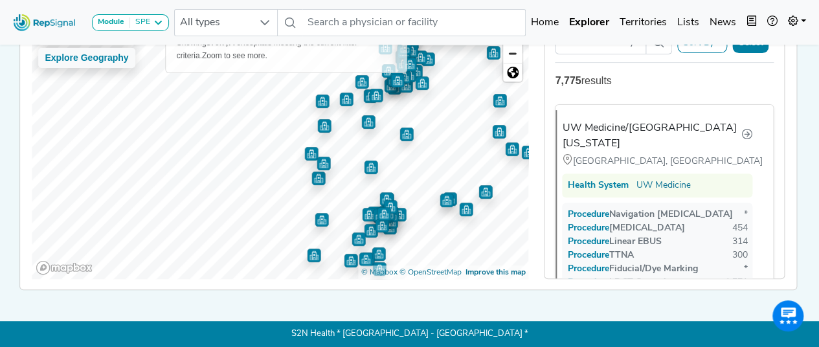
paste input "Legacy [PERSON_NAME]"
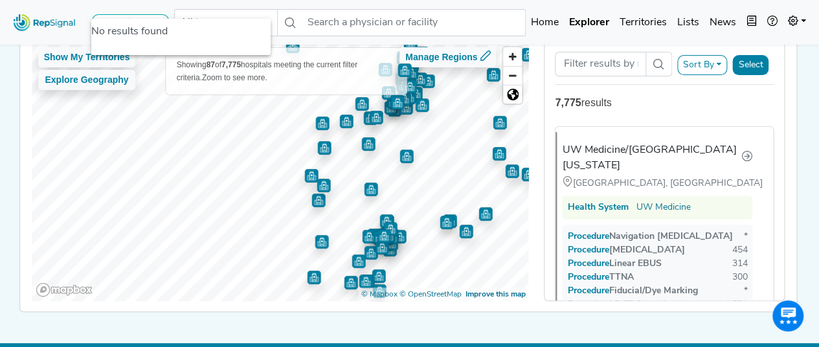
type input "legacy Legacy [PERSON_NAME]"
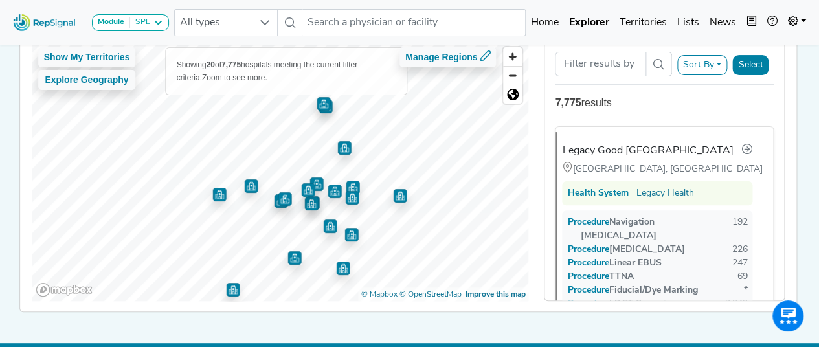
click at [317, 184] on img "Map marker" at bounding box center [317, 184] width 14 height 14
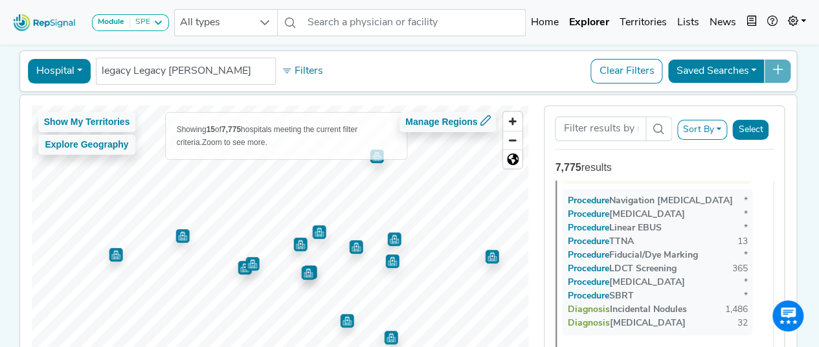
scroll to position [1539, 0]
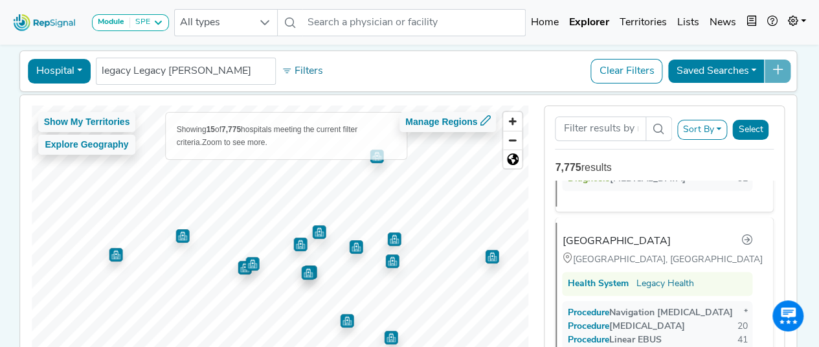
click at [315, 234] on img "Map marker" at bounding box center [319, 232] width 14 height 14
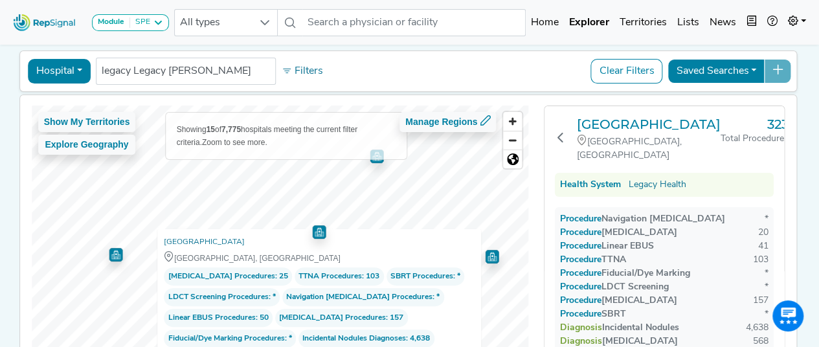
scroll to position [65, 0]
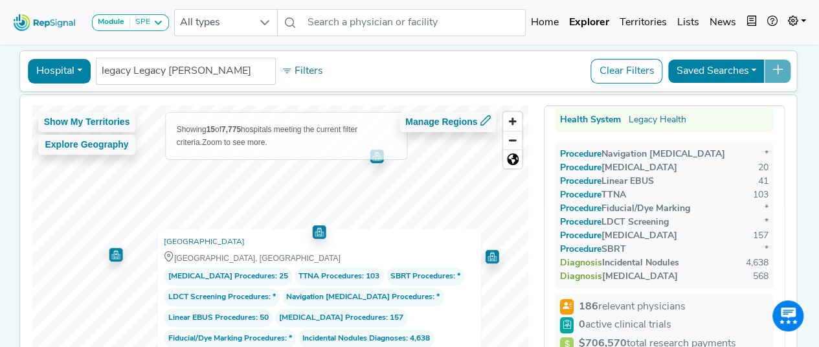
click at [589, 234] on span "Procedure" at bounding box center [587, 236] width 28 height 10
click at [628, 232] on div "Procedure [MEDICAL_DATA]" at bounding box center [618, 236] width 117 height 14
drag, startPoint x: 685, startPoint y: 232, endPoint x: 702, endPoint y: 232, distance: 16.8
click at [691, 243] on div "Procedure [MEDICAL_DATA] 157" at bounding box center [664, 250] width 209 height 14
click at [766, 232] on div "Procedure Navigation [MEDICAL_DATA] * Procedure [MEDICAL_DATA] 20 Procedure Lin…" at bounding box center [664, 215] width 219 height 146
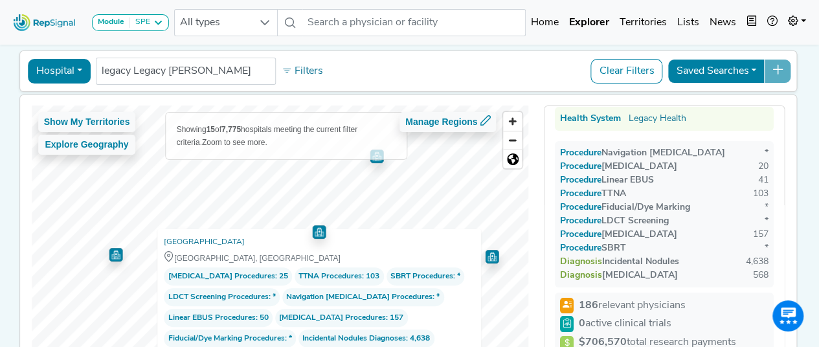
scroll to position [62, 0]
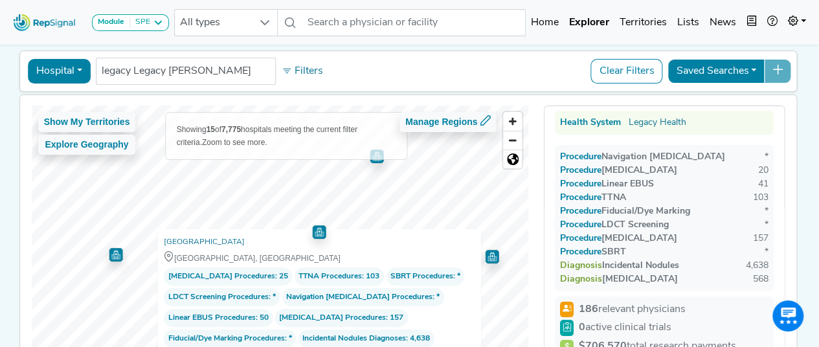
click at [584, 234] on span "Procedure" at bounding box center [587, 239] width 28 height 10
click at [633, 232] on div "Procedure [MEDICAL_DATA]" at bounding box center [618, 239] width 117 height 14
drag, startPoint x: 667, startPoint y: 231, endPoint x: 690, endPoint y: 231, distance: 23.3
click at [668, 232] on div "Procedure [MEDICAL_DATA]" at bounding box center [618, 239] width 117 height 14
click at [753, 236] on div "157" at bounding box center [761, 239] width 16 height 14
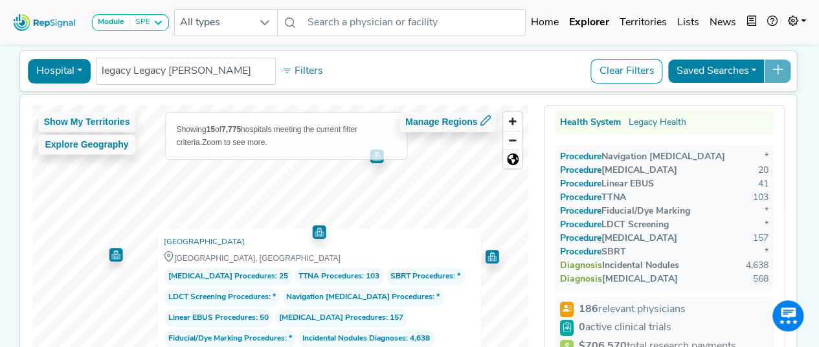
click at [651, 235] on div "Procedure [MEDICAL_DATA]" at bounding box center [618, 239] width 117 height 14
drag, startPoint x: 765, startPoint y: 238, endPoint x: 681, endPoint y: 237, distance: 84.8
click at [733, 238] on div "Procedure Navigation [MEDICAL_DATA] * Procedure [MEDICAL_DATA] 20 Procedure Lin…" at bounding box center [664, 218] width 219 height 146
click at [632, 237] on div "Procedure [MEDICAL_DATA]" at bounding box center [618, 239] width 117 height 14
drag, startPoint x: 603, startPoint y: 237, endPoint x: 596, endPoint y: 238, distance: 7.2
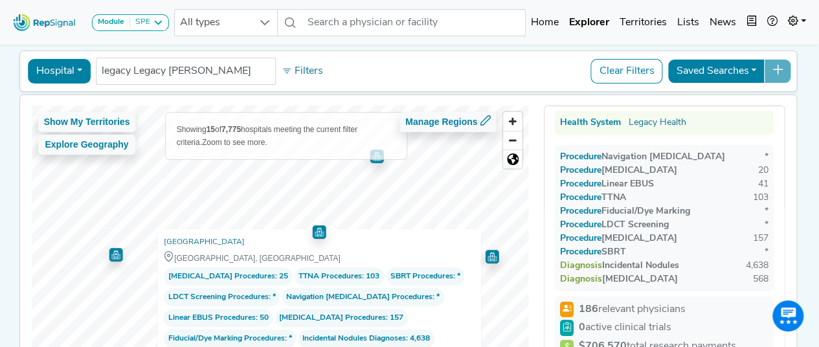
click at [600, 238] on span "Procedure" at bounding box center [587, 239] width 28 height 10
click at [622, 242] on div "Procedure [MEDICAL_DATA]" at bounding box center [618, 239] width 117 height 14
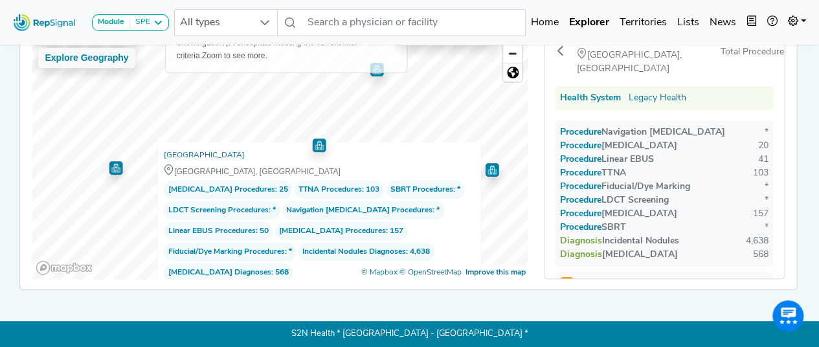
scroll to position [15, 0]
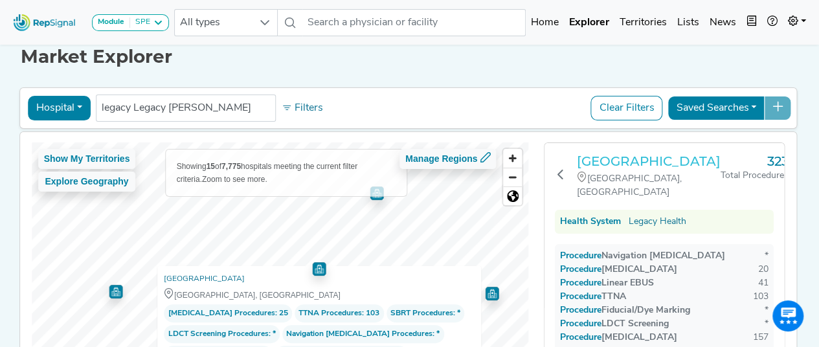
click at [621, 168] on h3 "[GEOGRAPHIC_DATA]" at bounding box center [649, 161] width 144 height 16
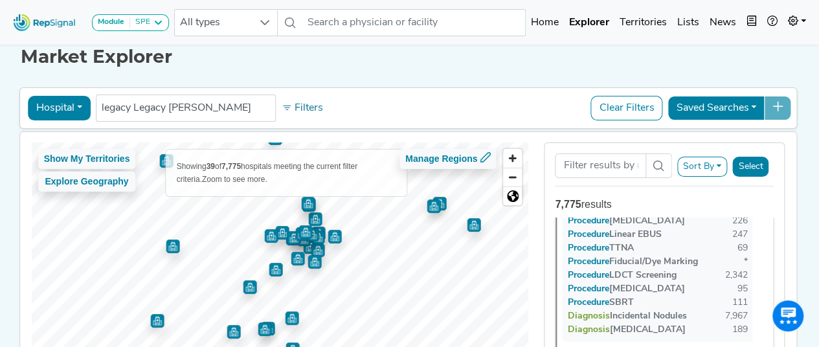
scroll to position [0, 0]
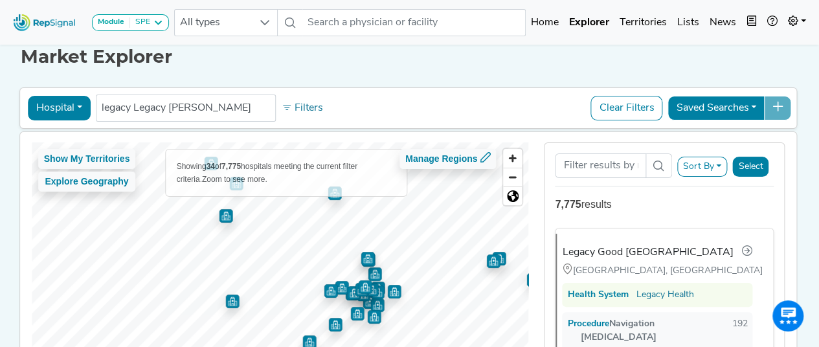
click at [219, 217] on img "Map marker" at bounding box center [226, 216] width 14 height 14
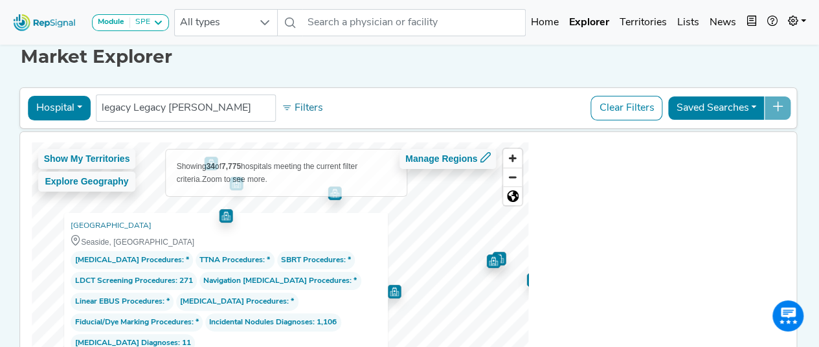
click at [220, 217] on img "Map marker" at bounding box center [226, 215] width 16 height 16
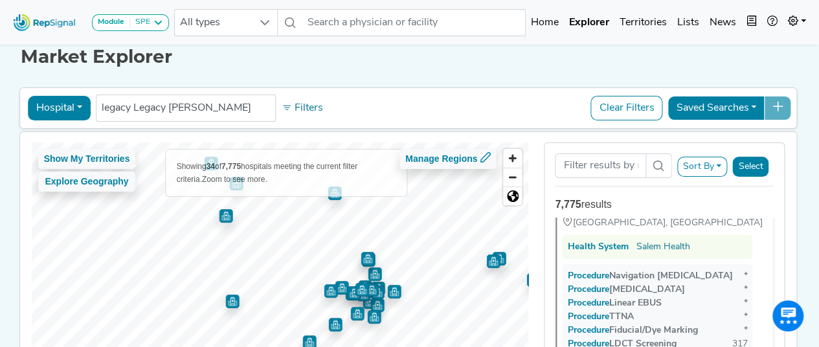
scroll to position [5078, 0]
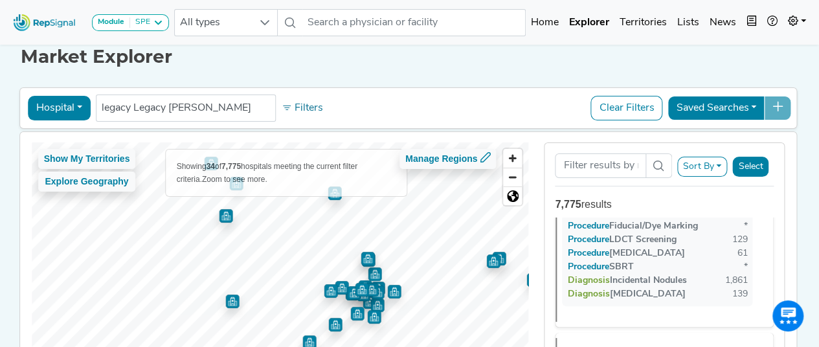
click at [225, 300] on img "Map marker" at bounding box center [232, 302] width 14 height 14
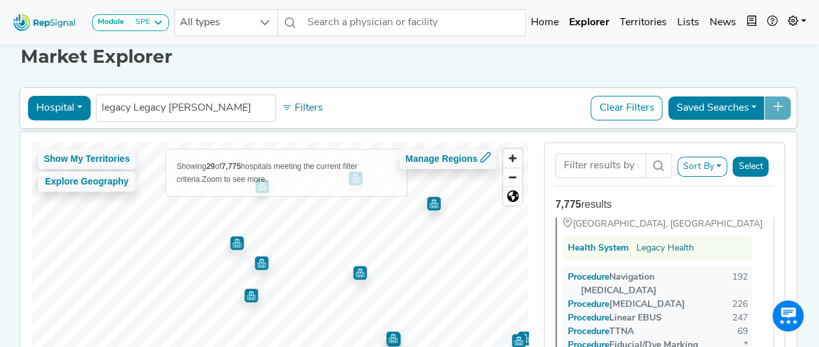
scroll to position [0, 0]
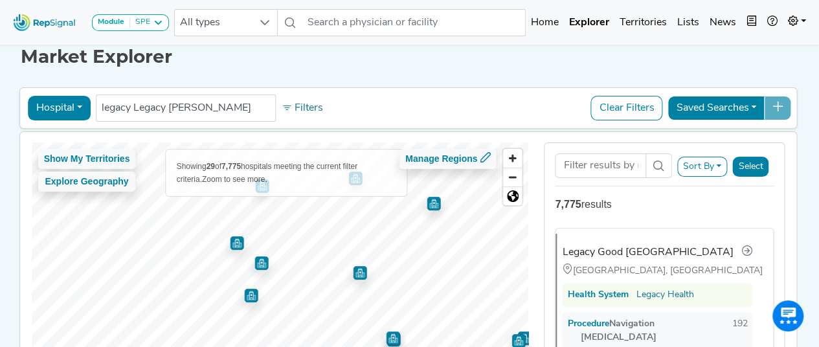
click at [260, 264] on img "Map marker" at bounding box center [261, 263] width 14 height 14
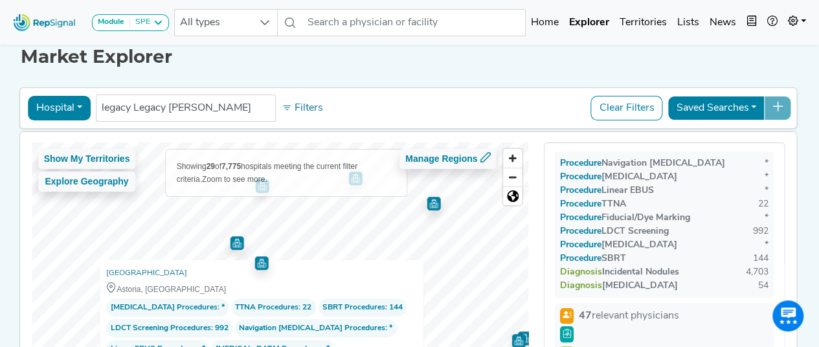
scroll to position [65, 0]
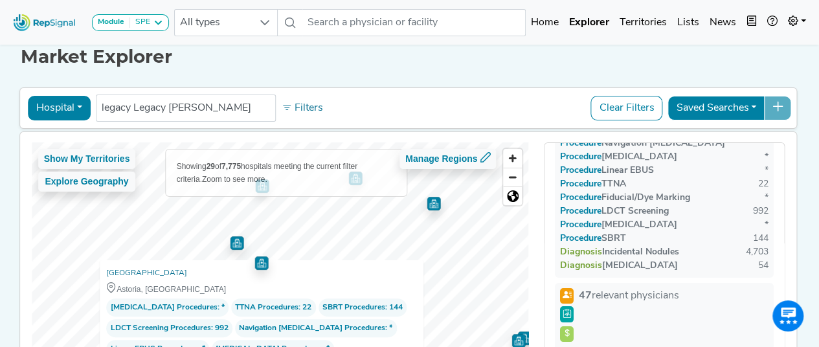
click at [233, 239] on img "Map marker" at bounding box center [237, 243] width 14 height 14
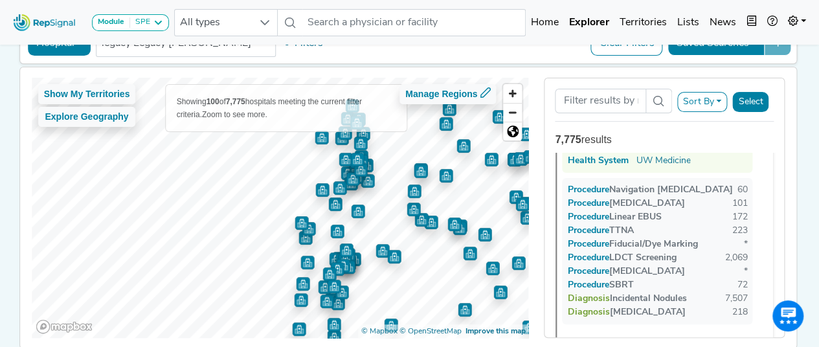
scroll to position [0, 0]
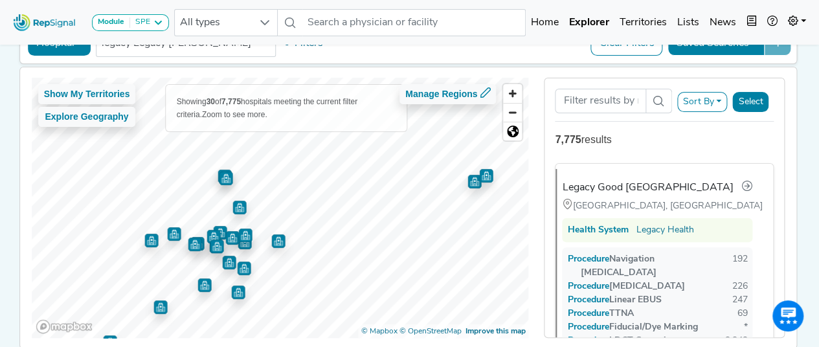
click at [475, 185] on img "Map marker" at bounding box center [475, 182] width 14 height 14
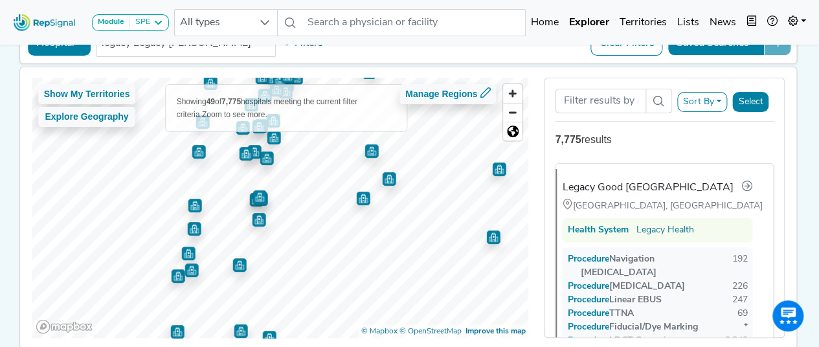
click at [358, 201] on img "Map marker" at bounding box center [363, 199] width 14 height 14
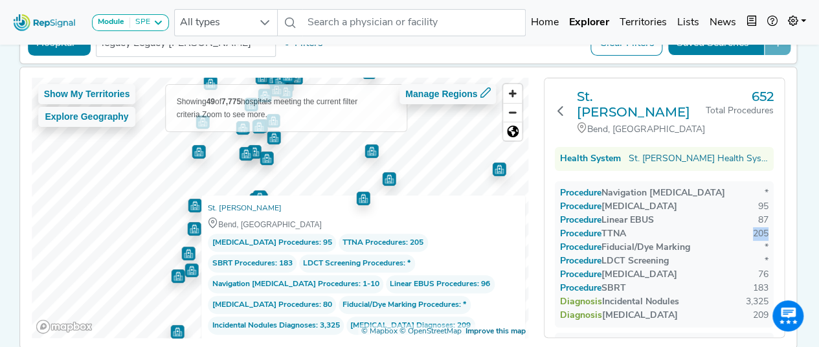
drag, startPoint x: 745, startPoint y: 214, endPoint x: 768, endPoint y: 216, distance: 23.3
click at [768, 216] on div "Procedure Navigation [MEDICAL_DATA] * Procedure [MEDICAL_DATA] 95 Procedure Lin…" at bounding box center [664, 254] width 219 height 146
click at [740, 254] on div "Procedure Fiducial/Dye Marking *" at bounding box center [664, 261] width 209 height 14
drag, startPoint x: 763, startPoint y: 217, endPoint x: 708, endPoint y: 218, distance: 55.0
click at [710, 241] on div "Procedure TTNA 205" at bounding box center [664, 248] width 209 height 14
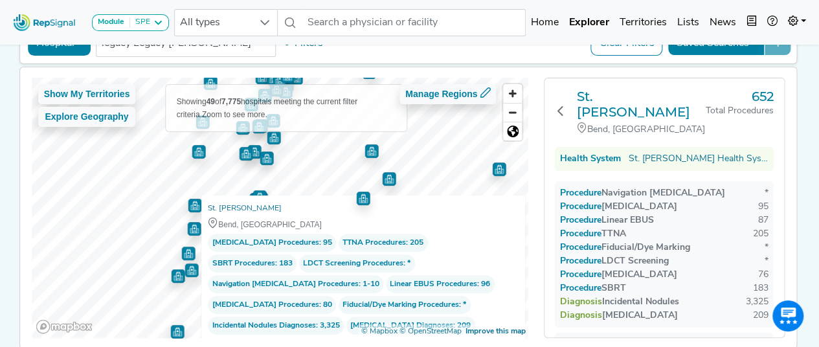
click at [702, 268] on div "Procedure LDCT Screening *" at bounding box center [664, 275] width 209 height 14
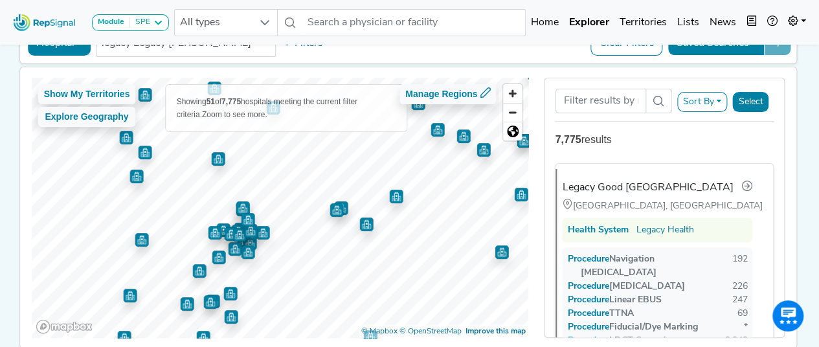
click at [335, 209] on img "Map marker" at bounding box center [337, 210] width 14 height 14
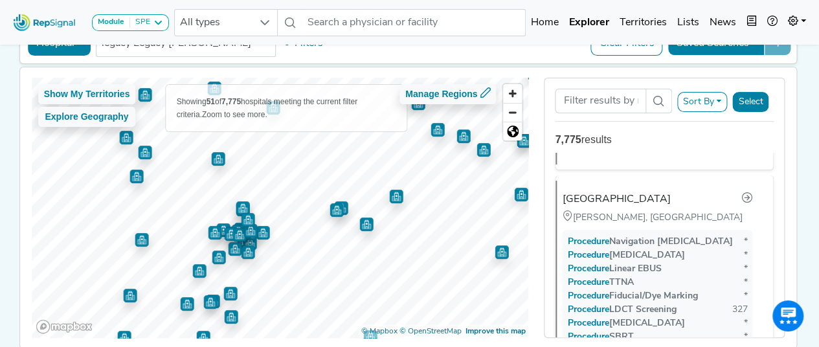
scroll to position [5003, 0]
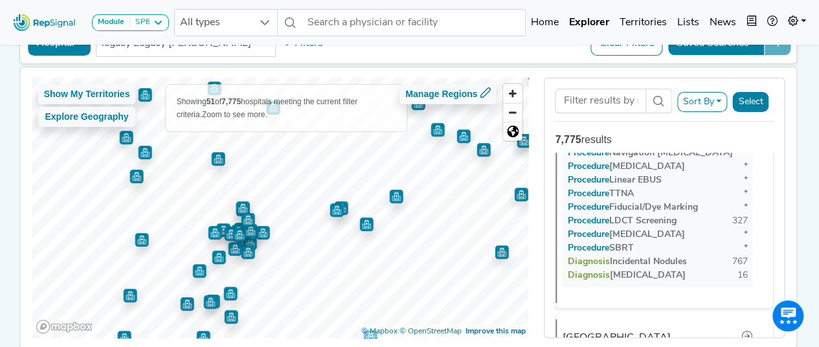
click at [341, 208] on img "Map marker" at bounding box center [341, 208] width 14 height 14
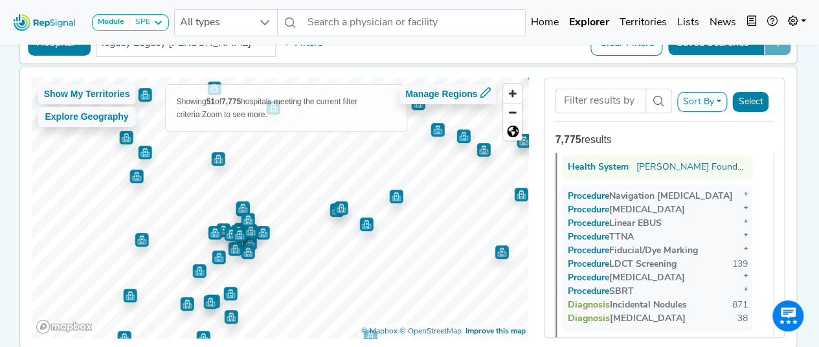
scroll to position [9506, 0]
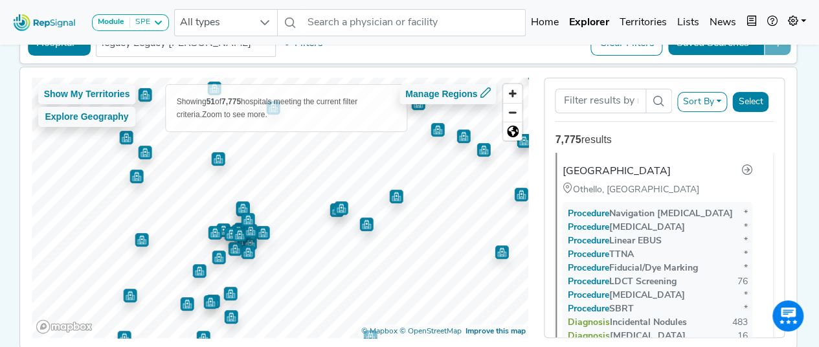
click at [330, 209] on img "Map marker" at bounding box center [337, 210] width 14 height 14
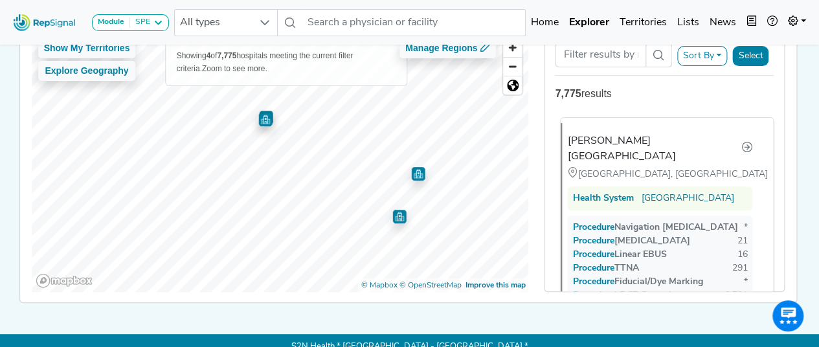
scroll to position [144, 0]
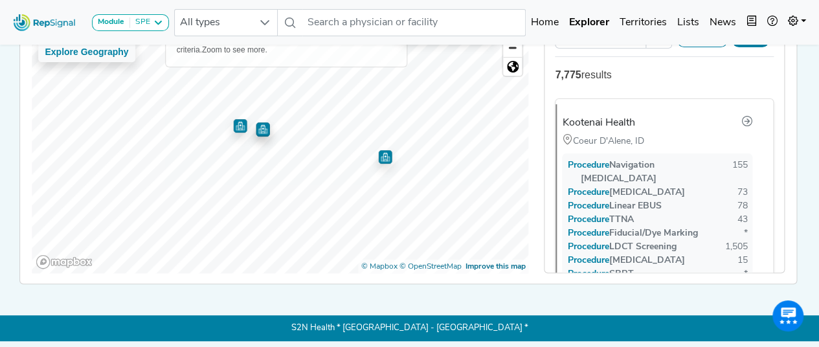
click at [382, 159] on img "Map marker" at bounding box center [385, 157] width 14 height 14
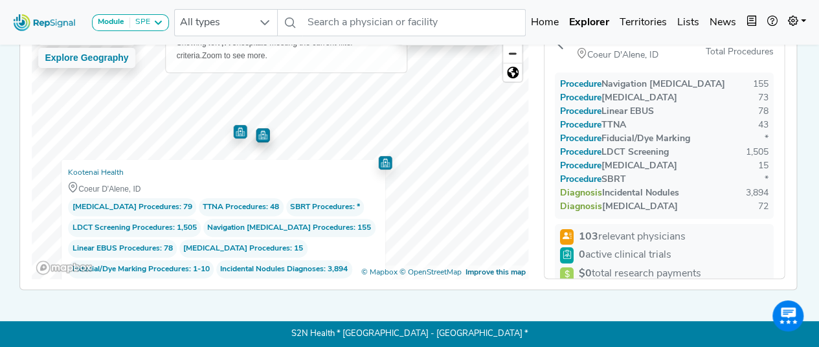
scroll to position [80, 0]
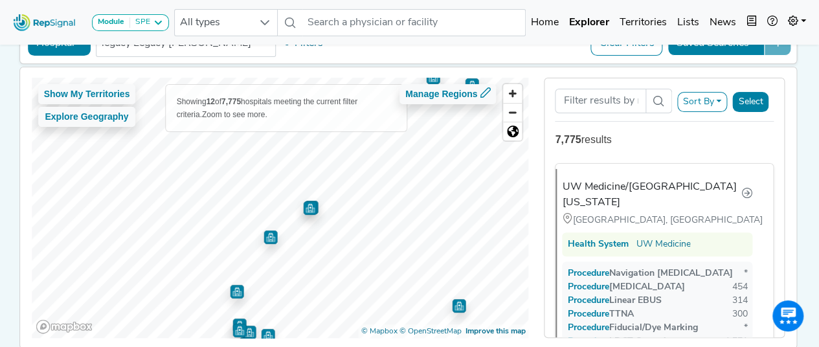
click at [264, 235] on img "Map marker" at bounding box center [271, 238] width 14 height 14
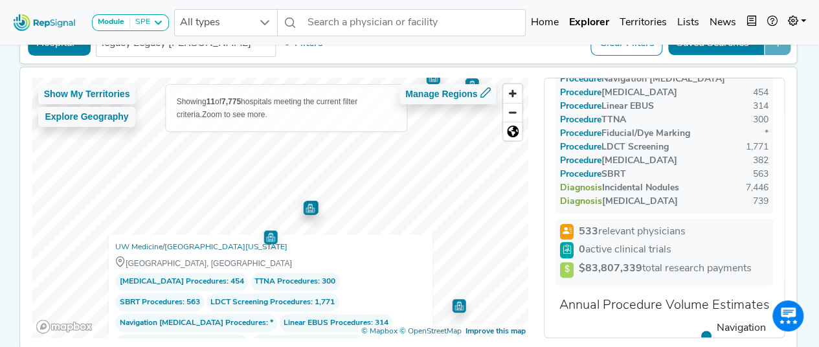
scroll to position [65, 0]
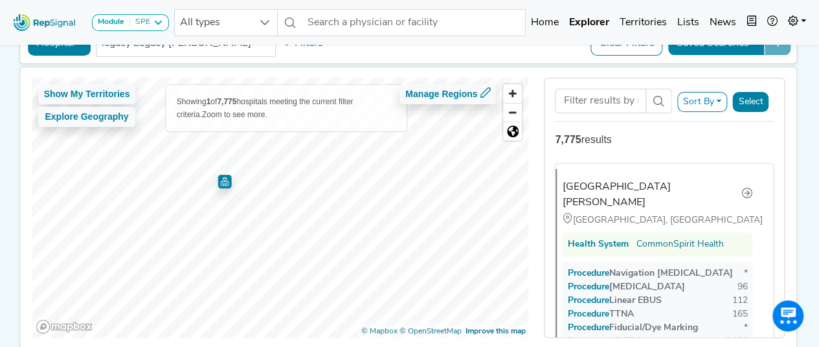
click at [220, 182] on img "Map marker" at bounding box center [225, 182] width 14 height 14
click at [317, 242] on img "Map marker" at bounding box center [322, 240] width 14 height 14
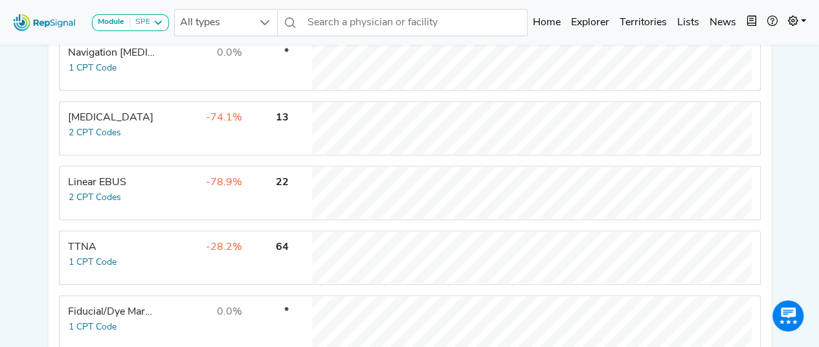
scroll to position [306, 0]
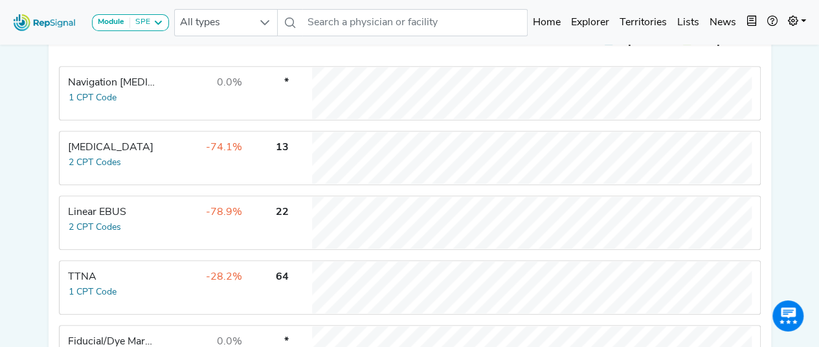
click at [163, 230] on td "-78.9%" at bounding box center [201, 223] width 84 height 52
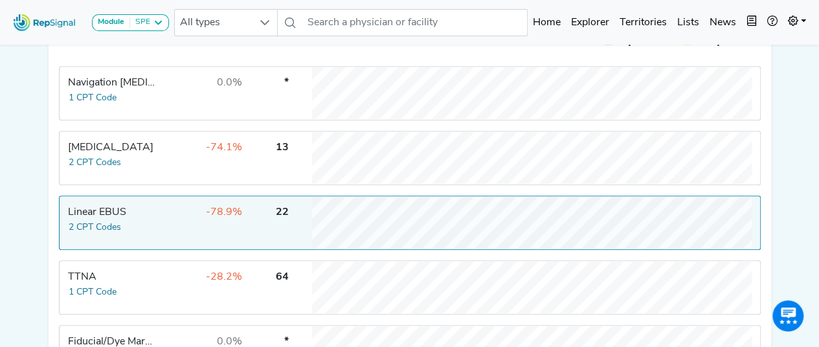
click at [254, 235] on td "22" at bounding box center [266, 223] width 45 height 52
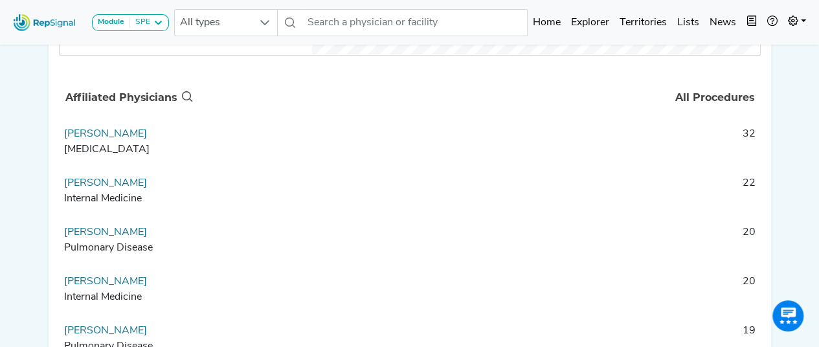
scroll to position [65, 0]
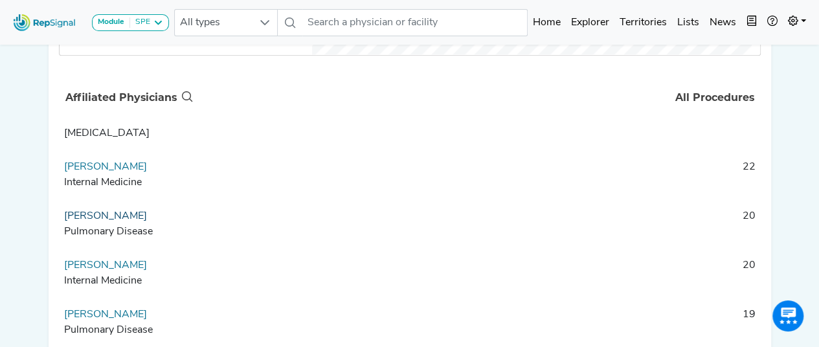
click at [119, 221] on link "Rachana Mandru" at bounding box center [105, 216] width 83 height 10
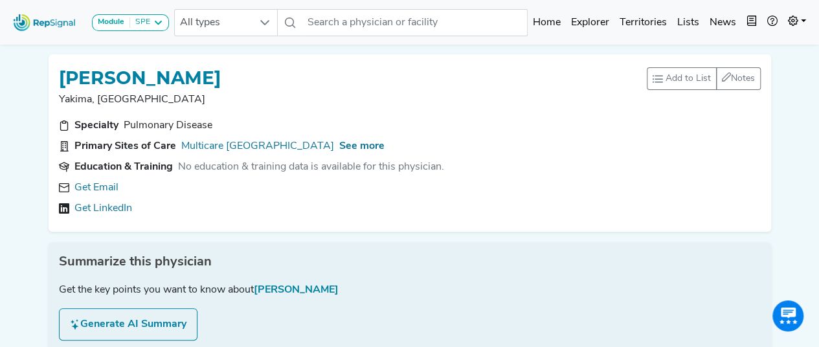
drag, startPoint x: 60, startPoint y: 76, endPoint x: 253, endPoint y: 79, distance: 193.0
click at [253, 79] on div "RACHANA MANDRU" at bounding box center [353, 77] width 588 height 25
copy h1 "RACHANA MANDRU"
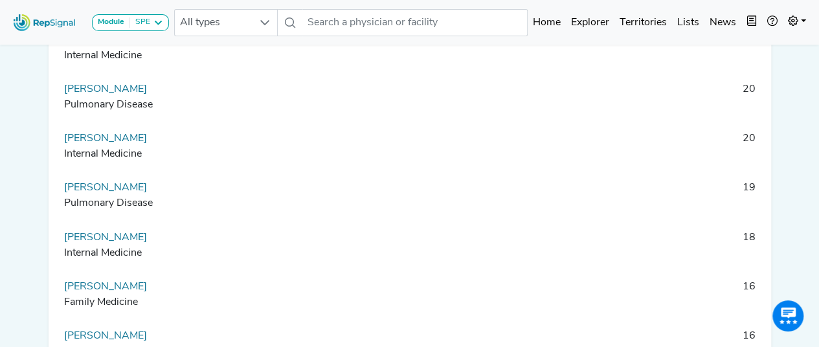
scroll to position [1036, 0]
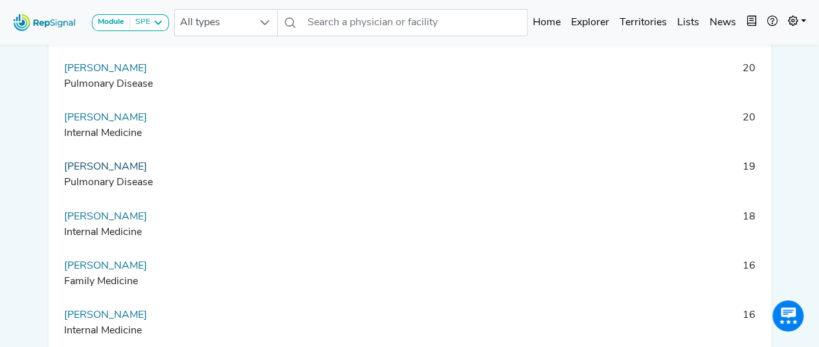
click at [132, 172] on link "Anindita Chowdhury" at bounding box center [105, 167] width 83 height 10
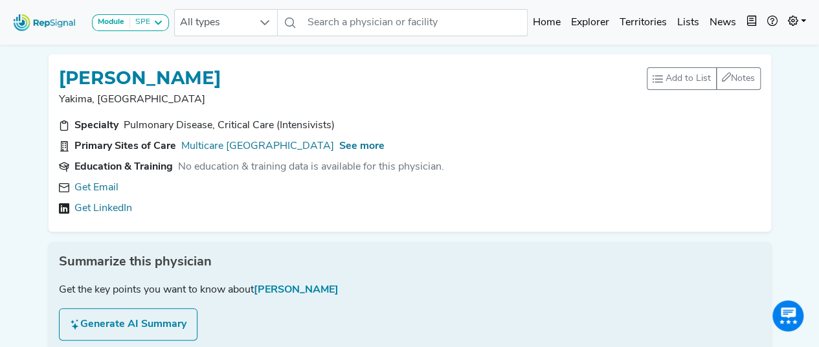
drag, startPoint x: 60, startPoint y: 81, endPoint x: 289, endPoint y: 83, distance: 229.2
click at [221, 83] on h1 "ANINDITA CHOWDHURY" at bounding box center [140, 78] width 162 height 22
copy h1 "ANINDITA CHOWDHURY"
click at [221, 87] on h1 "ANINDITA CHOWDHURY" at bounding box center [140, 78] width 162 height 22
click at [221, 81] on h1 "ANINDITA CHOWDHURY" at bounding box center [140, 78] width 162 height 22
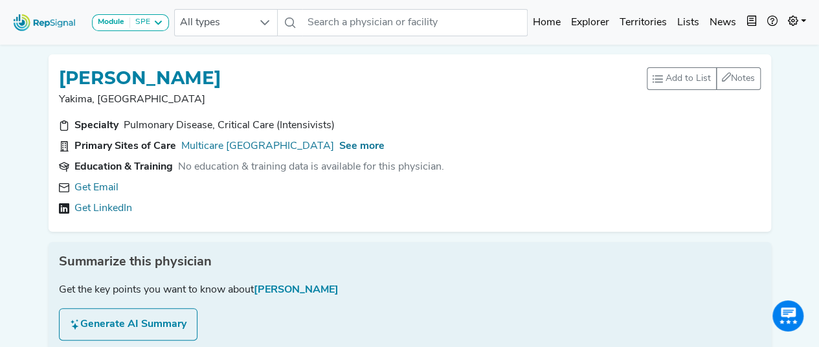
click at [221, 84] on h1 "ANINDITA CHOWDHURY" at bounding box center [140, 78] width 162 height 22
click at [273, 67] on div "ANINDITA CHOWDHURY" at bounding box center [353, 77] width 588 height 25
click at [243, 64] on div "ANINDITA CHOWDHURY Yakima, WA Add to List Recent Lists: Starred Physicians Crea…" at bounding box center [410, 142] width 723 height 177
click at [221, 68] on h1 "ANINDITA CHOWDHURY" at bounding box center [140, 78] width 162 height 22
